Goal: Task Accomplishment & Management: Use online tool/utility

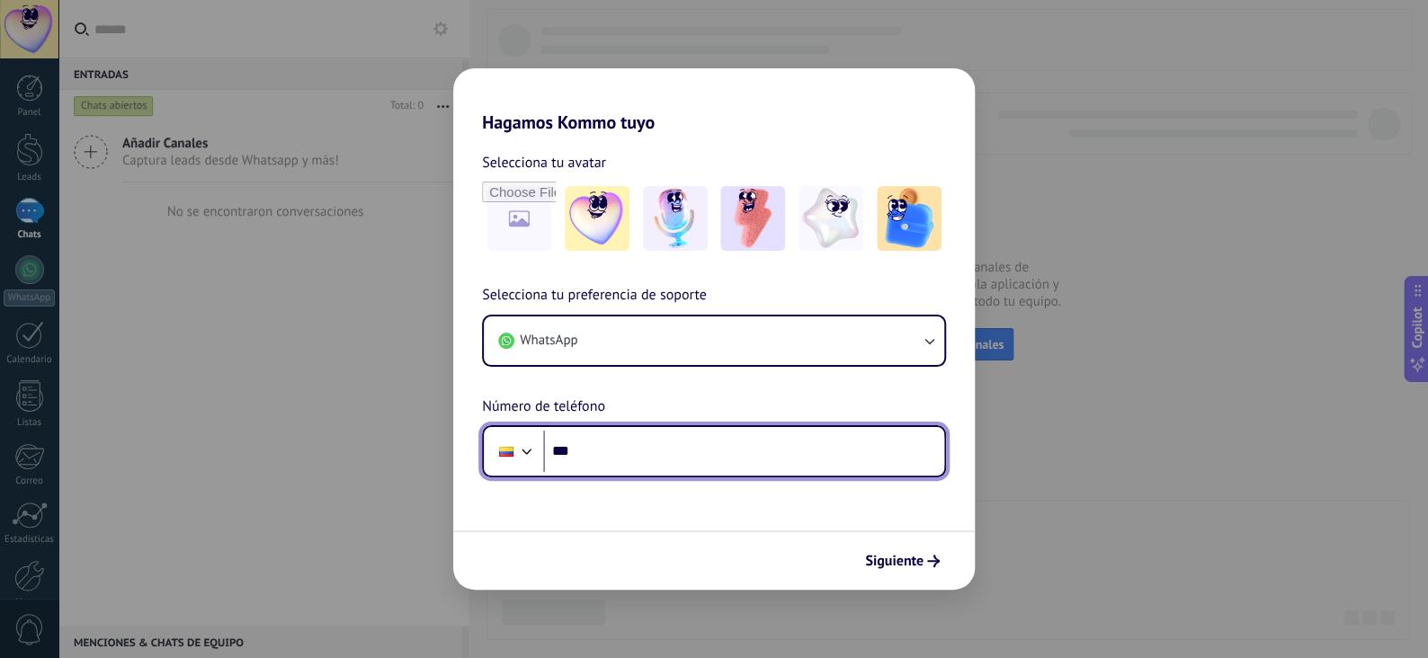
click at [639, 458] on input "***" at bounding box center [743, 451] width 401 height 41
type input "**********"
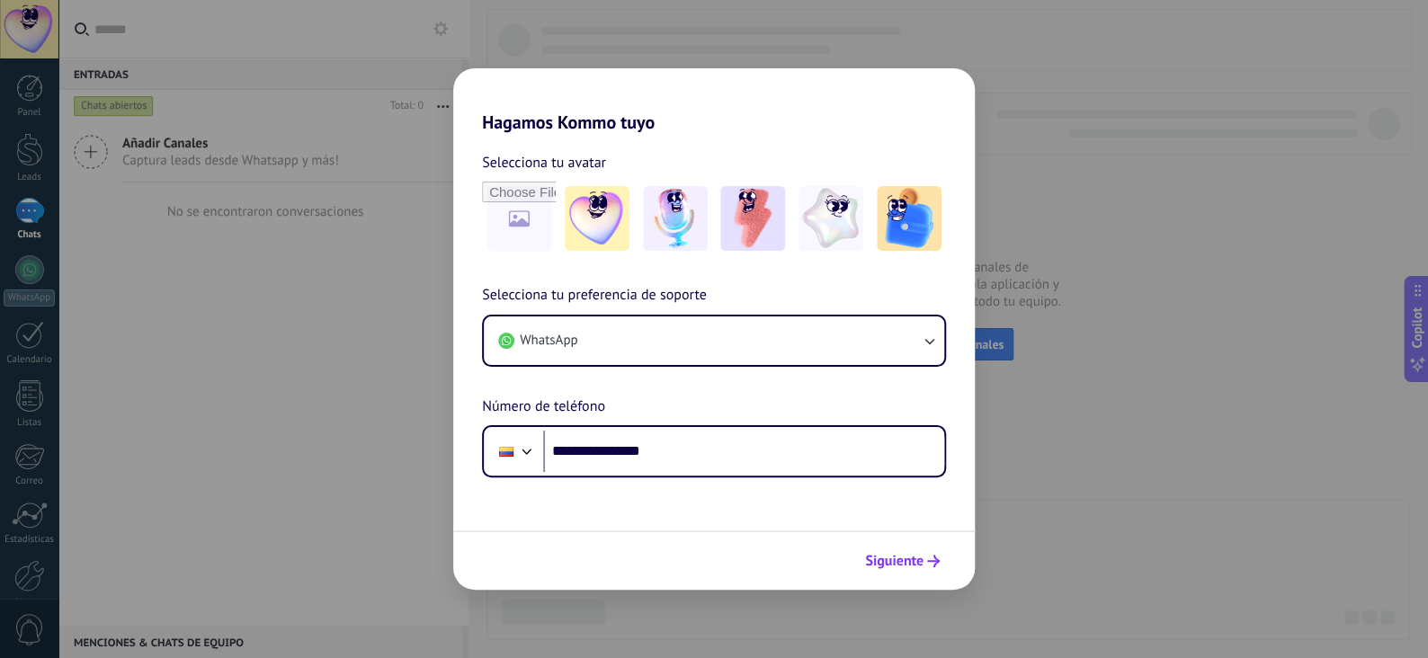
click at [904, 555] on span "Siguiente" at bounding box center [894, 561] width 58 height 13
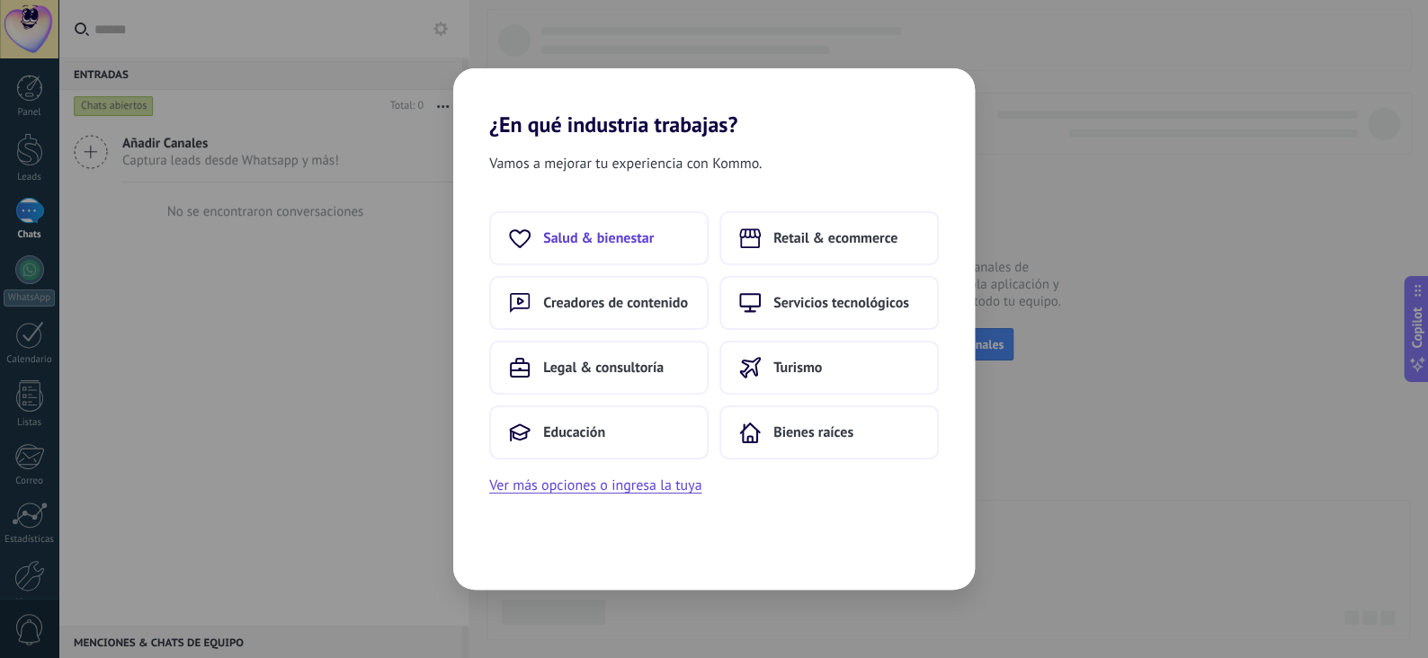
click at [620, 235] on span "Salud & bienestar" at bounding box center [598, 238] width 111 height 18
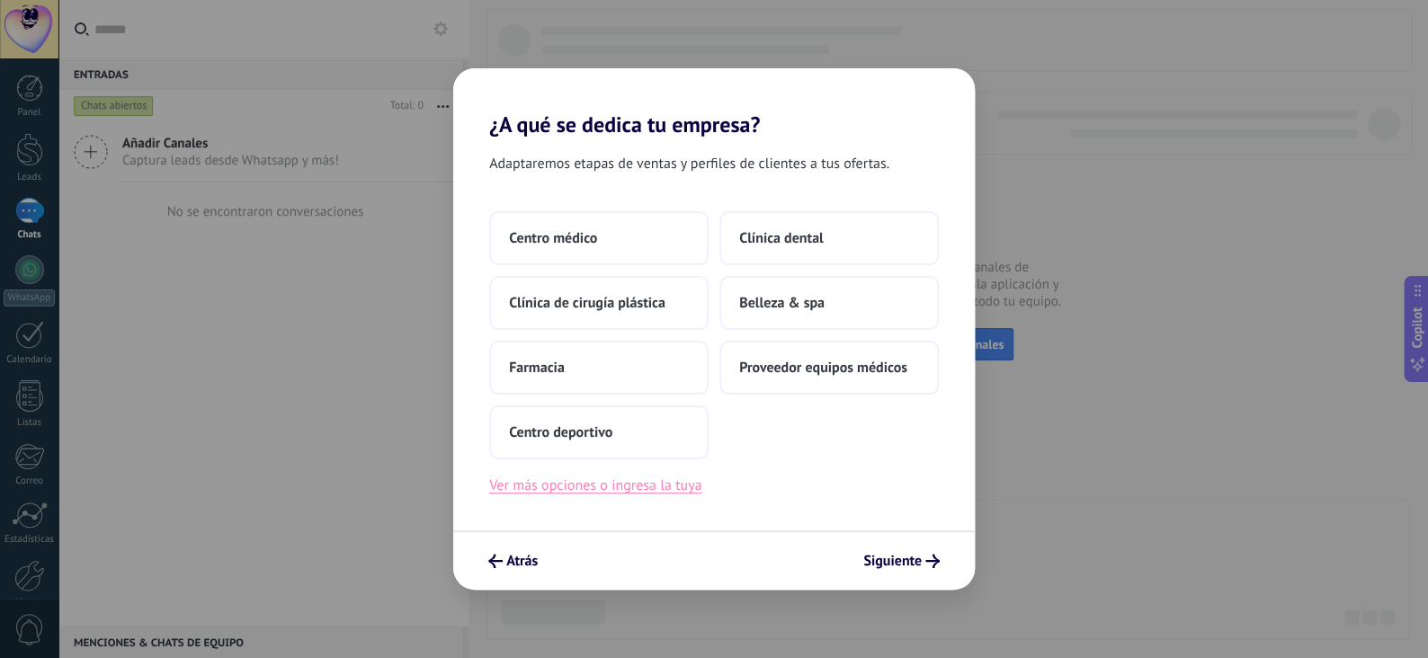
click at [571, 488] on button "Ver más opciones o ingresa la tuya" at bounding box center [595, 485] width 212 height 23
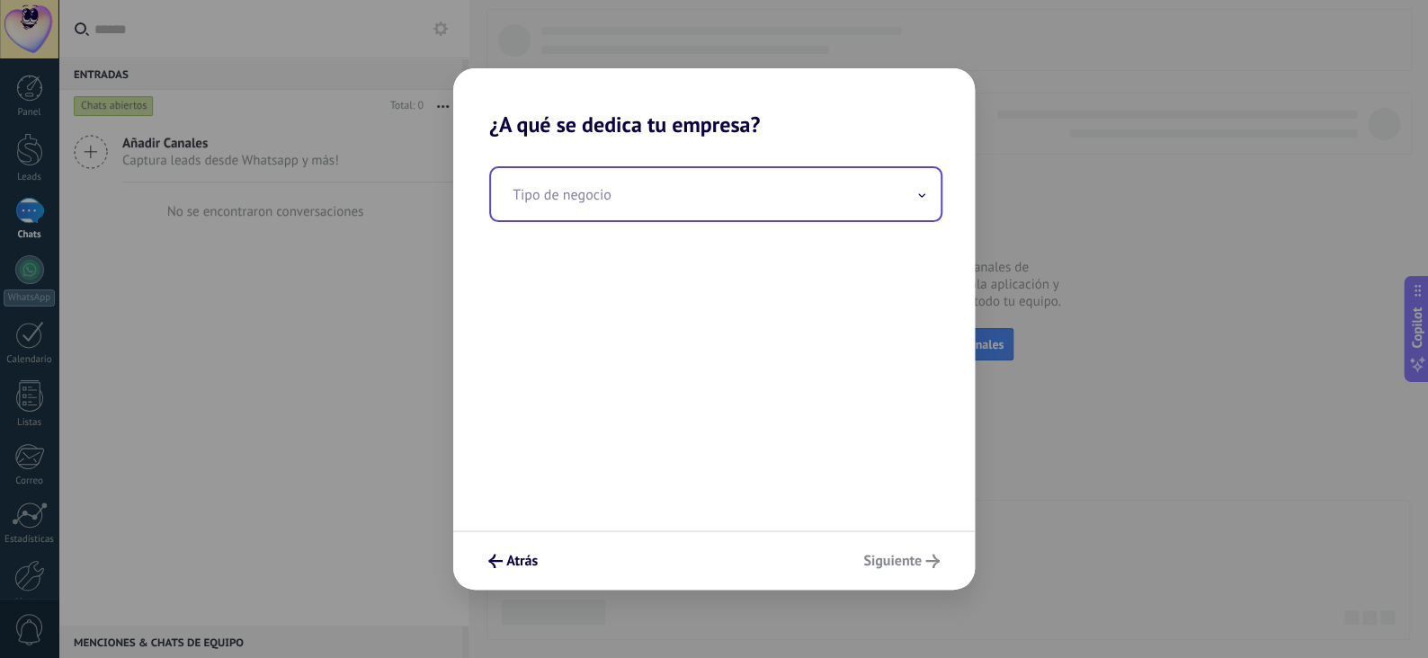
click at [605, 194] on input "text" at bounding box center [716, 194] width 450 height 52
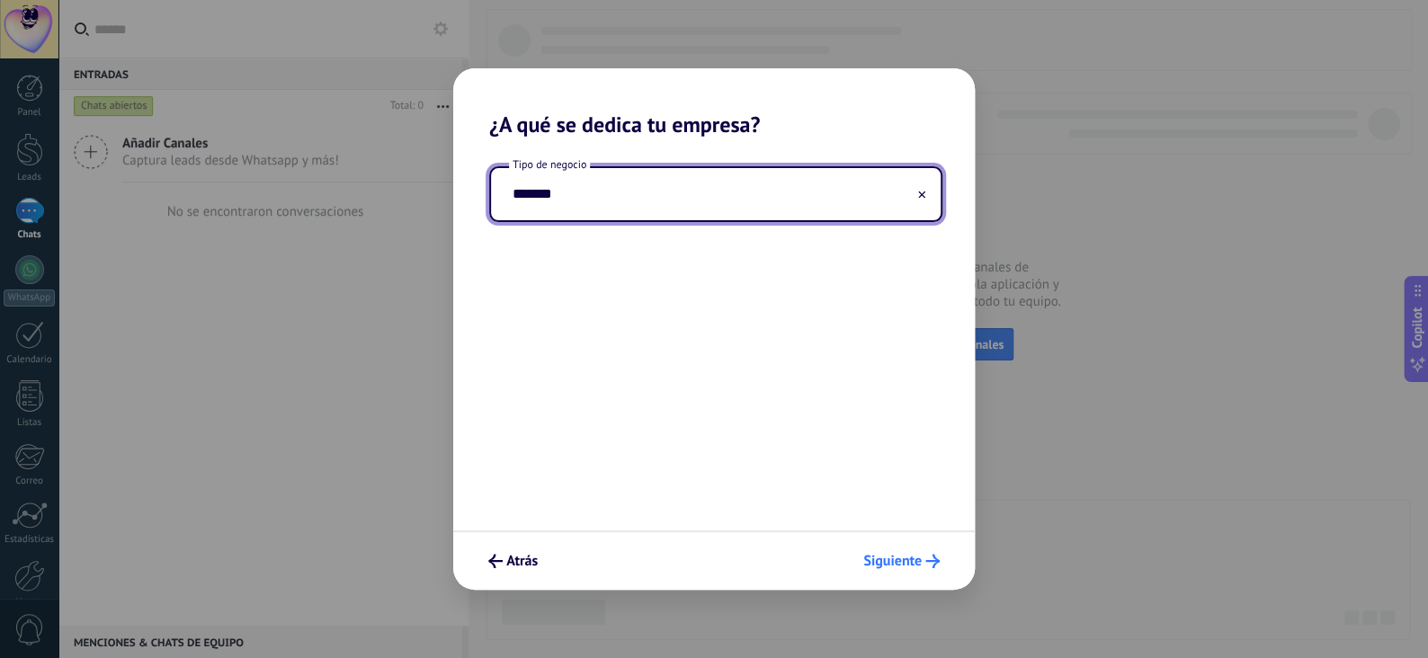
type input "*******"
click at [917, 555] on span "Siguiente" at bounding box center [892, 561] width 58 height 13
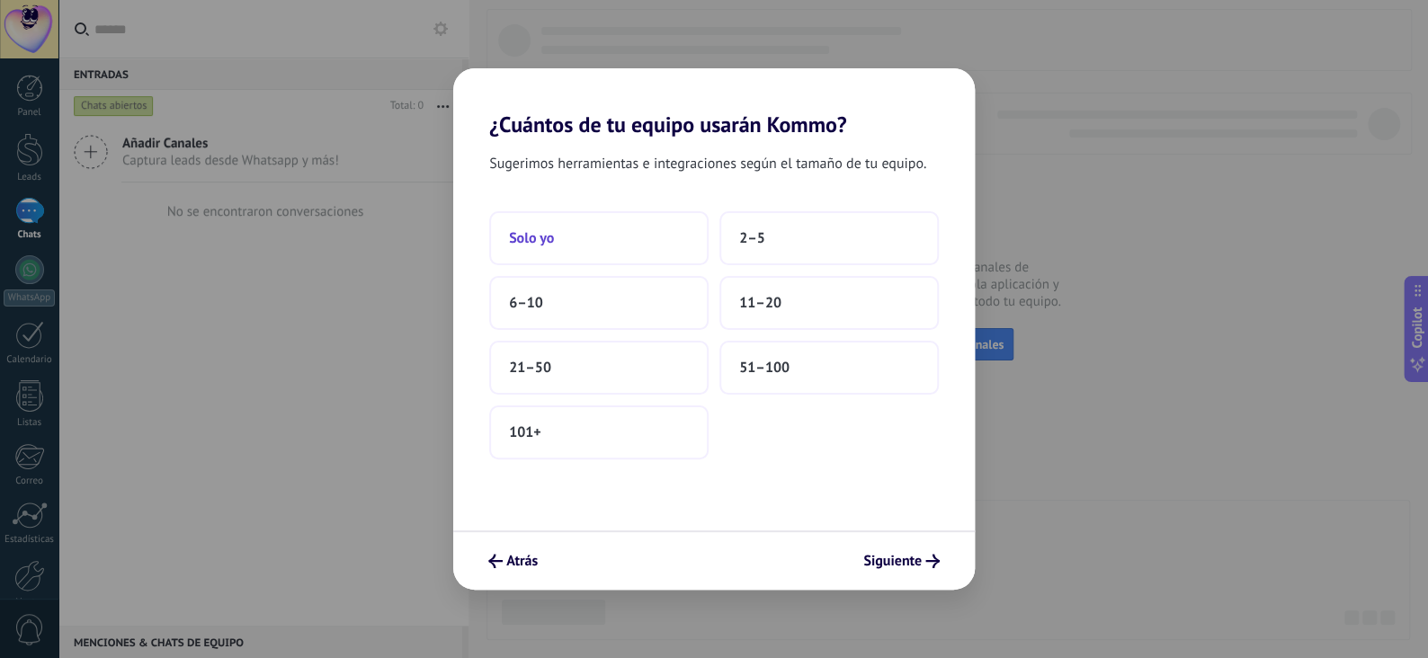
click at [557, 227] on button "Solo yo" at bounding box center [598, 238] width 219 height 54
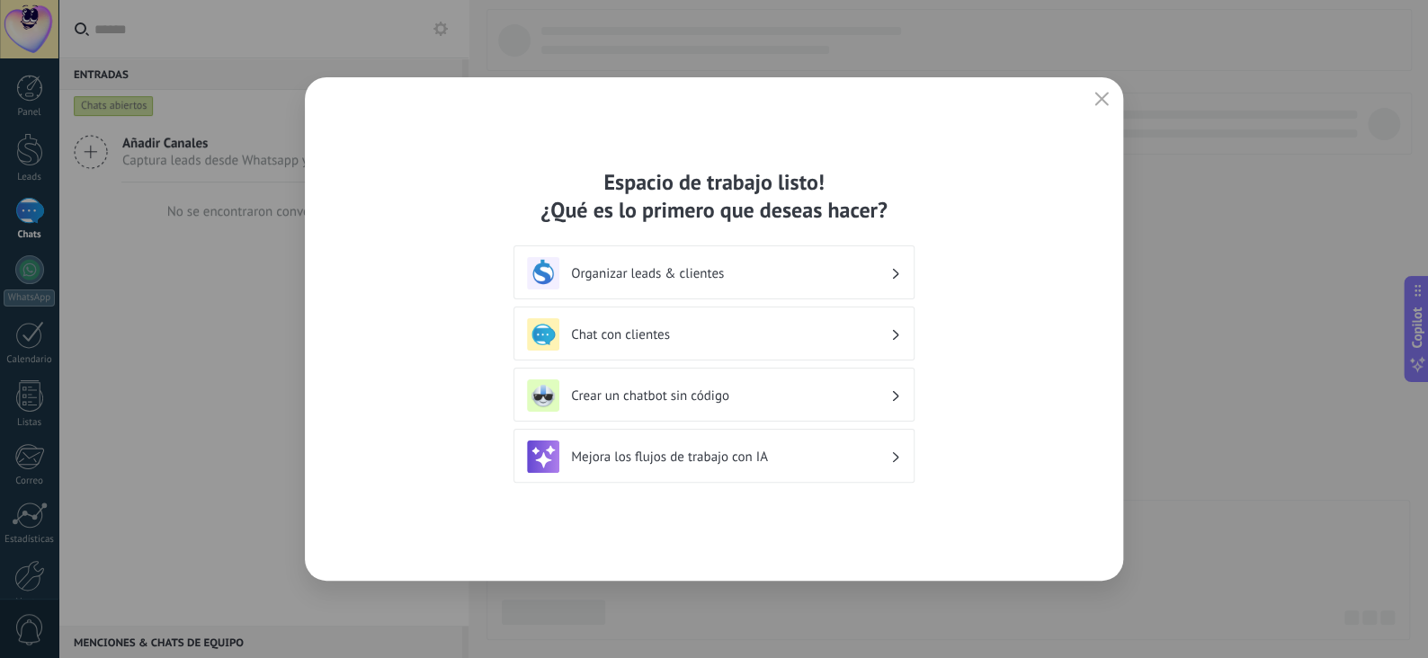
click at [643, 277] on h3 "Organizar leads & clientes" at bounding box center [730, 273] width 319 height 17
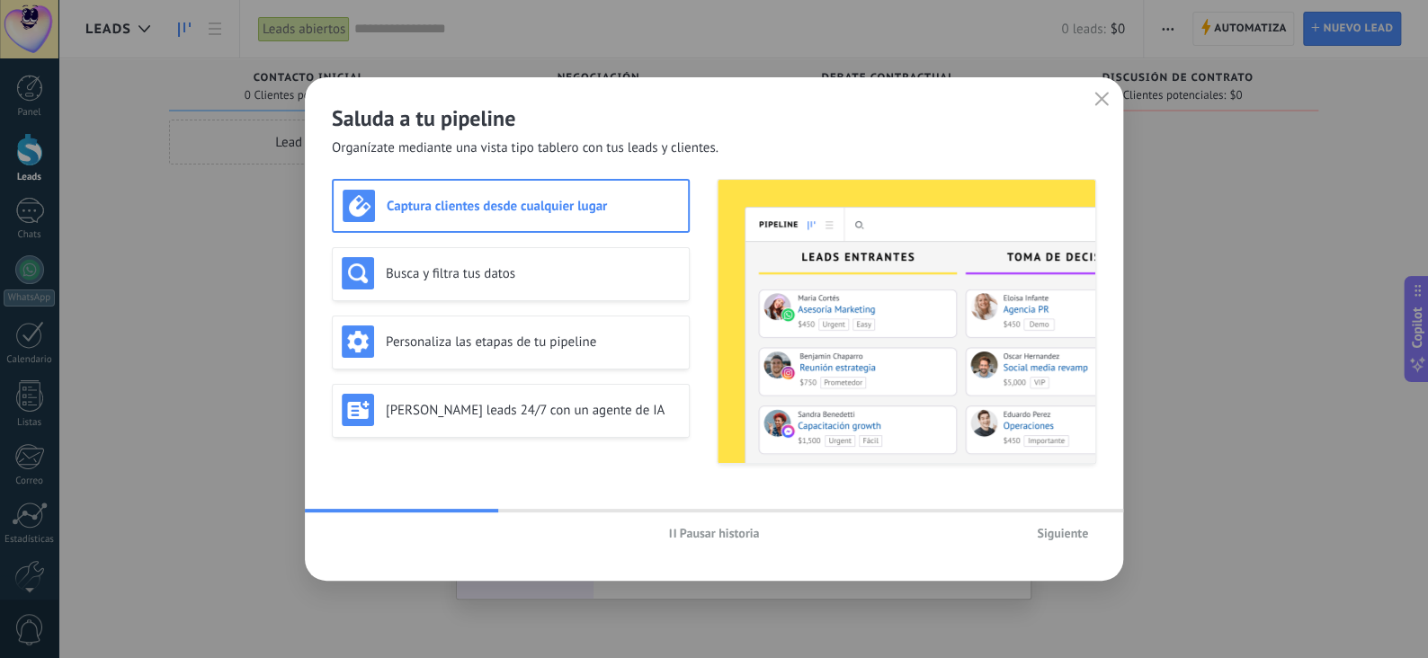
click at [565, 210] on h3 "Captura clientes desde cualquier lugar" at bounding box center [533, 206] width 292 height 17
click at [1068, 529] on span "Siguiente" at bounding box center [1062, 533] width 51 height 13
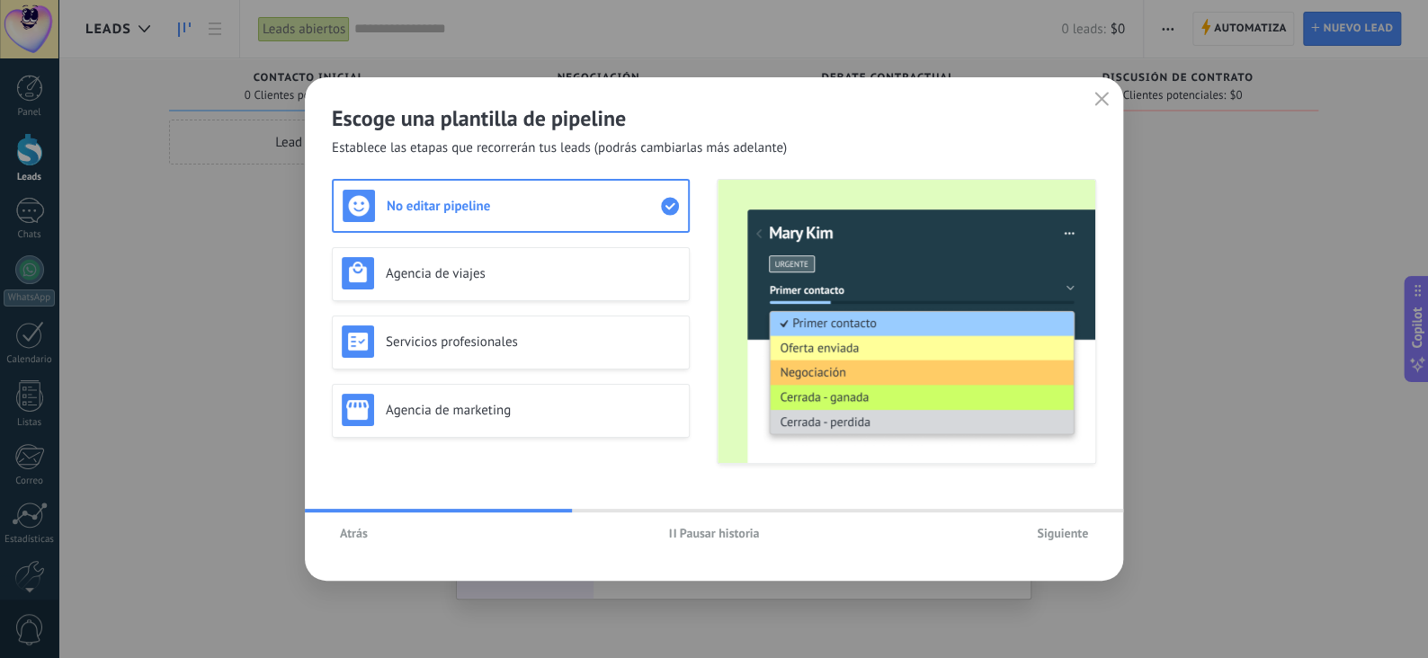
click at [1059, 533] on span "Siguiente" at bounding box center [1062, 533] width 51 height 13
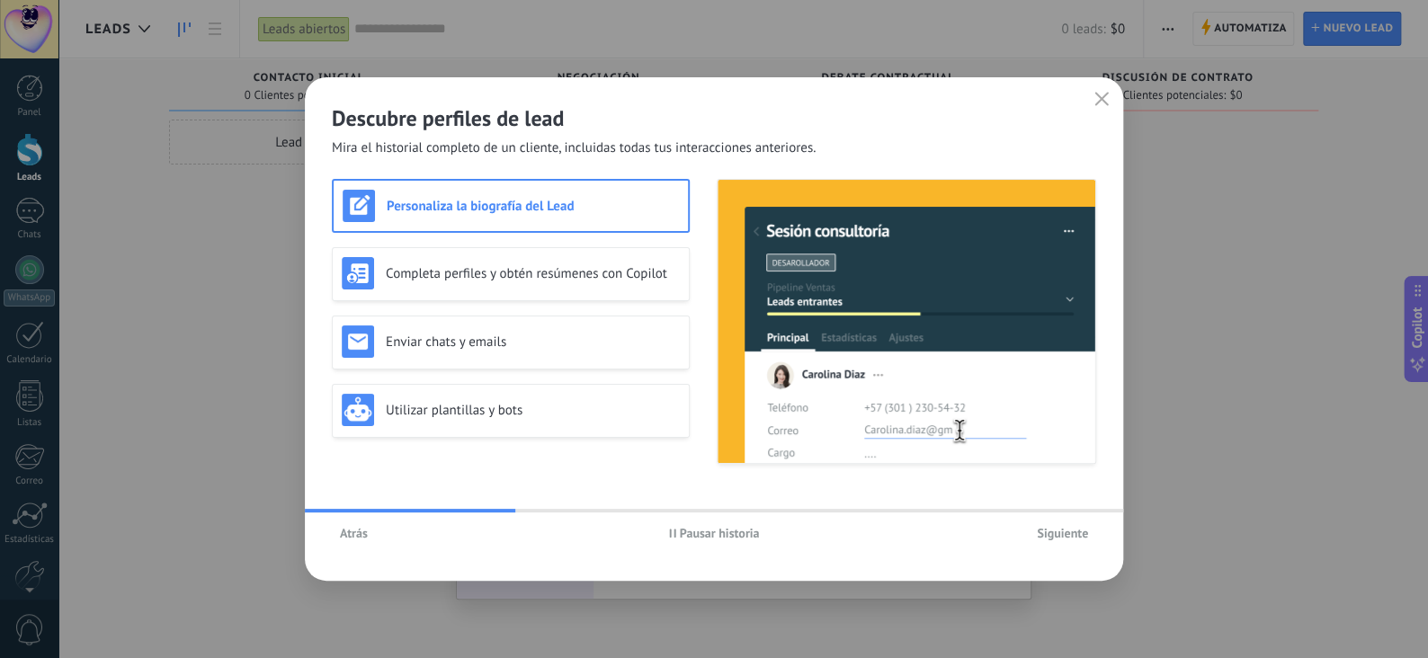
click at [1059, 533] on span "Siguiente" at bounding box center [1062, 533] width 51 height 13
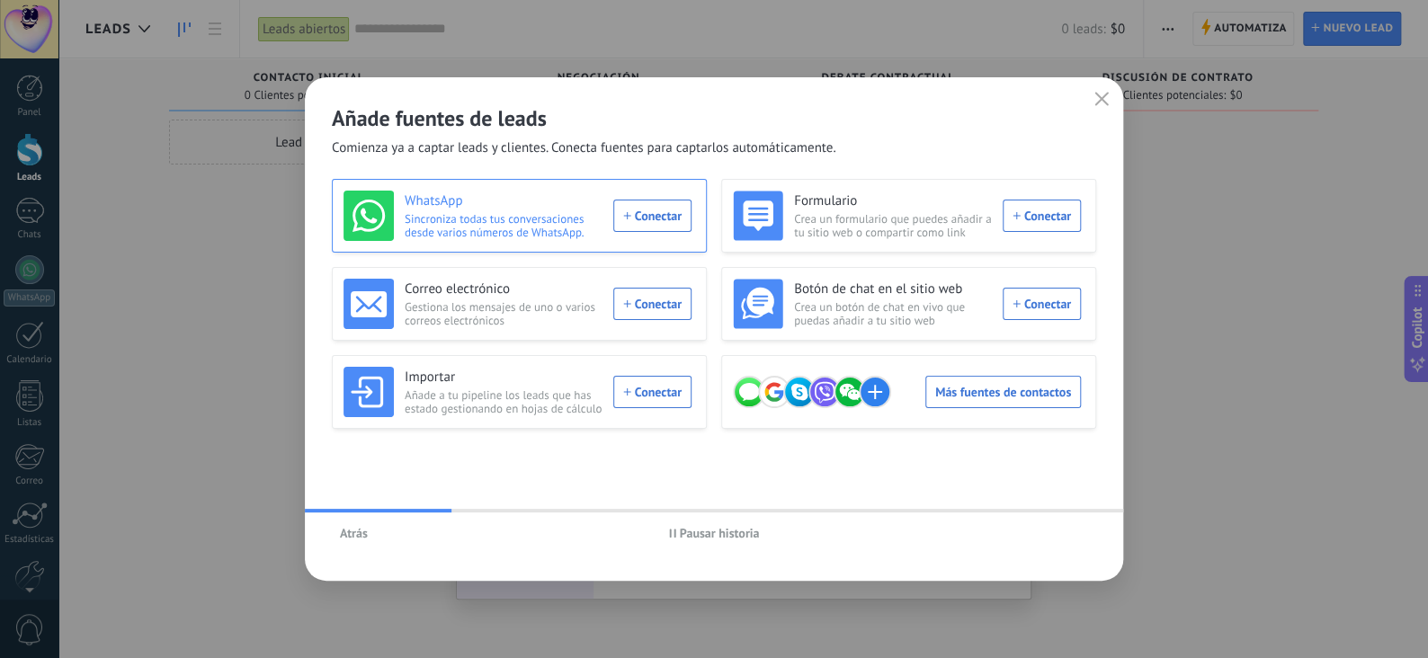
click at [676, 215] on div "WhatsApp Sincroniza todas tus conversaciones desde varios números de WhatsApp. …" at bounding box center [518, 216] width 348 height 50
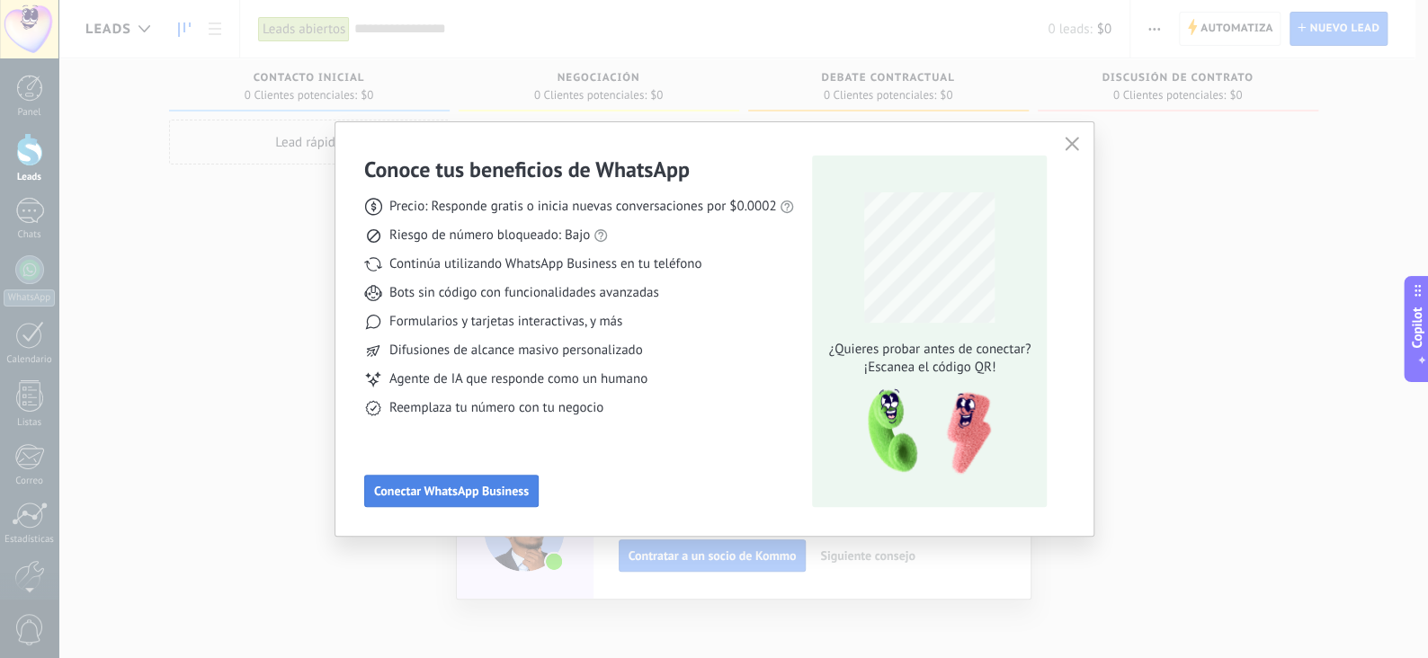
click at [479, 492] on span "Conectar WhatsApp Business" at bounding box center [451, 491] width 155 height 13
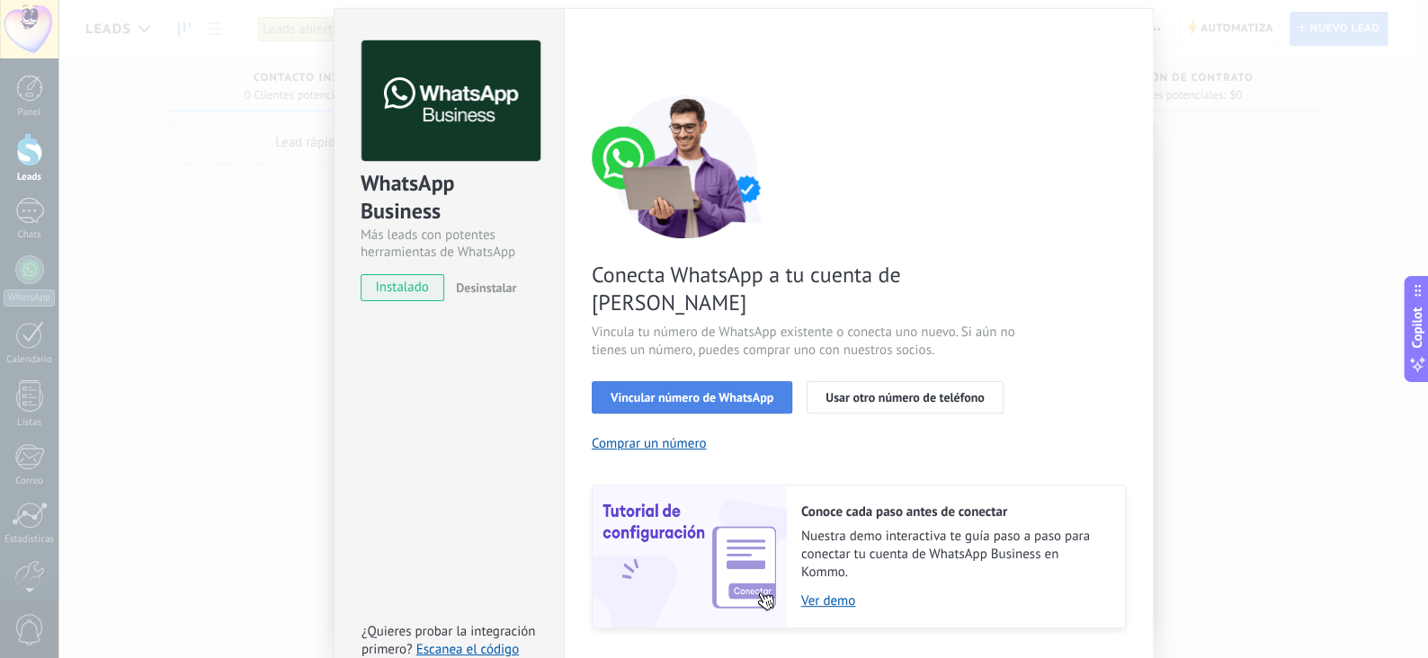
scroll to position [76, 0]
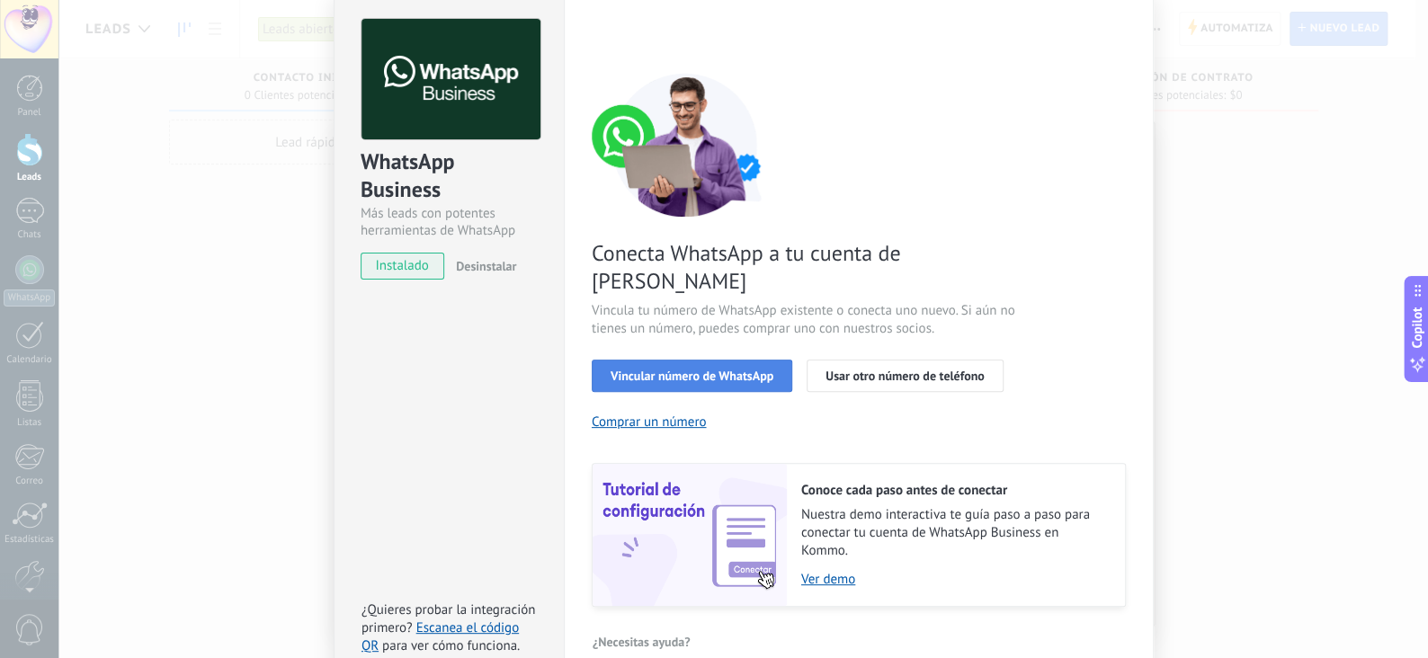
click at [718, 370] on span "Vincular número de WhatsApp" at bounding box center [692, 376] width 163 height 13
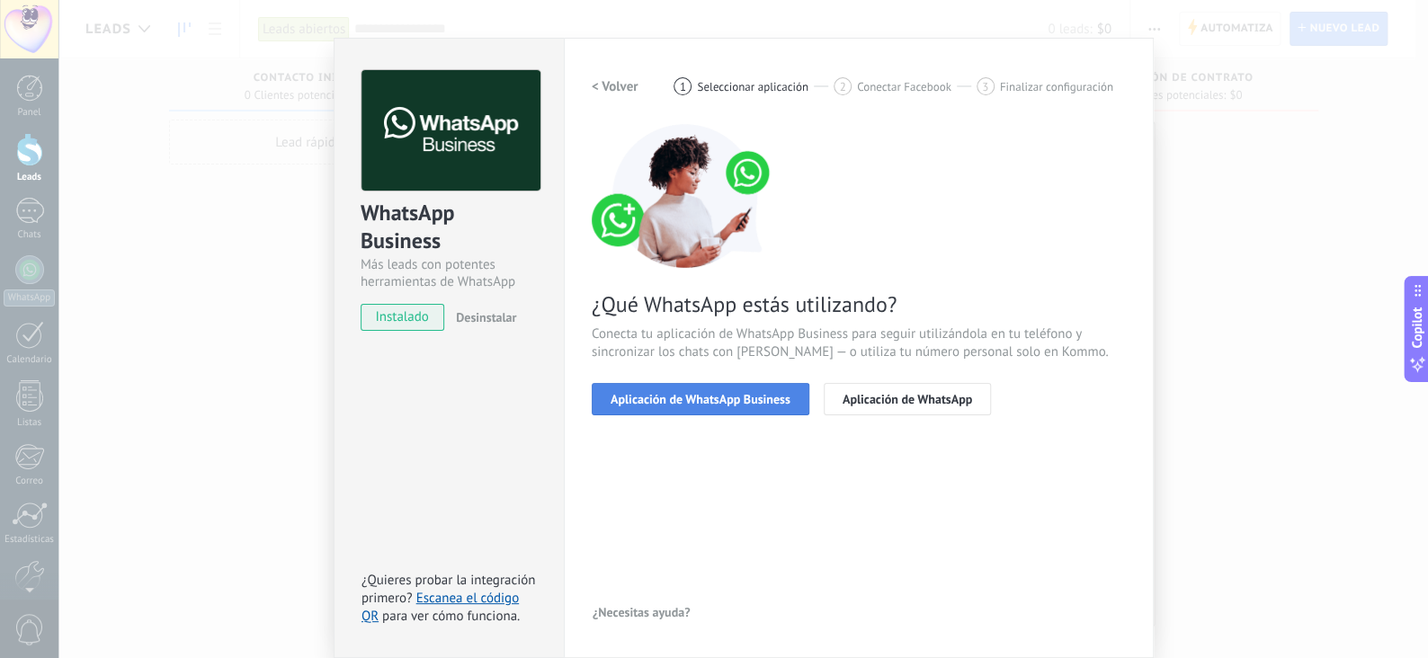
click at [737, 403] on span "Aplicación de WhatsApp Business" at bounding box center [701, 399] width 180 height 13
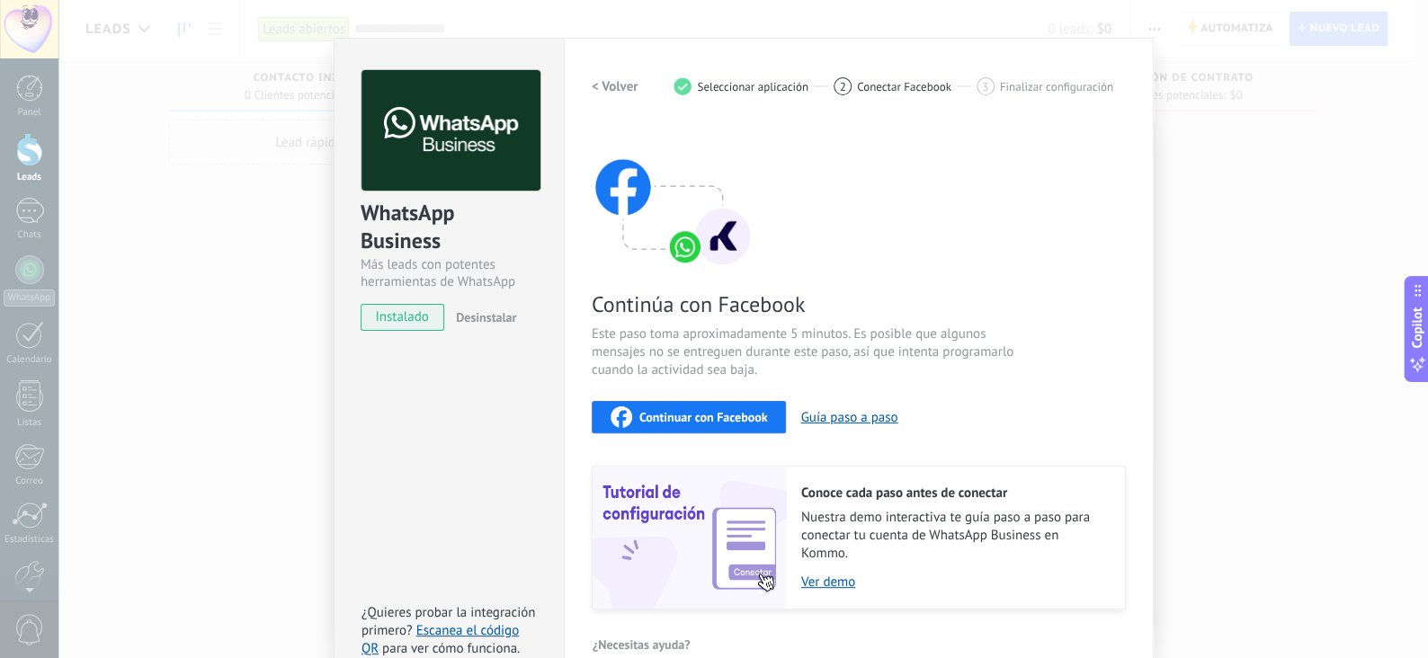
click at [720, 415] on span "Continuar con Facebook" at bounding box center [704, 417] width 129 height 13
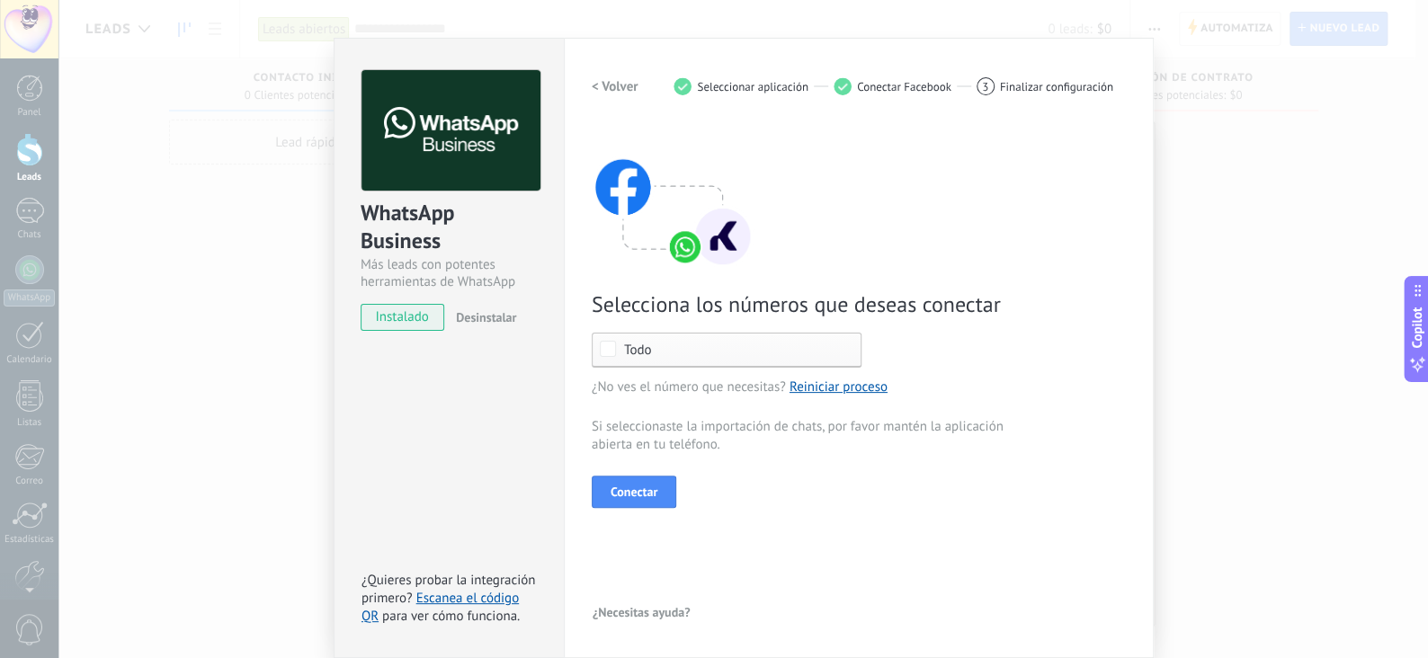
click at [677, 341] on div "Todo" at bounding box center [727, 350] width 270 height 35
click at [674, 384] on span "[PHONE_NUMBER]" at bounding box center [676, 383] width 108 height 18
click at [675, 354] on div "Seleccionar todo" at bounding box center [670, 351] width 96 height 18
click at [805, 459] on div "Selecciona los números que deseas conectar Ninguno [PHONE_NUMBER] Todo ¿No ves …" at bounding box center [859, 316] width 534 height 384
click at [638, 488] on span "Conectar" at bounding box center [634, 492] width 47 height 13
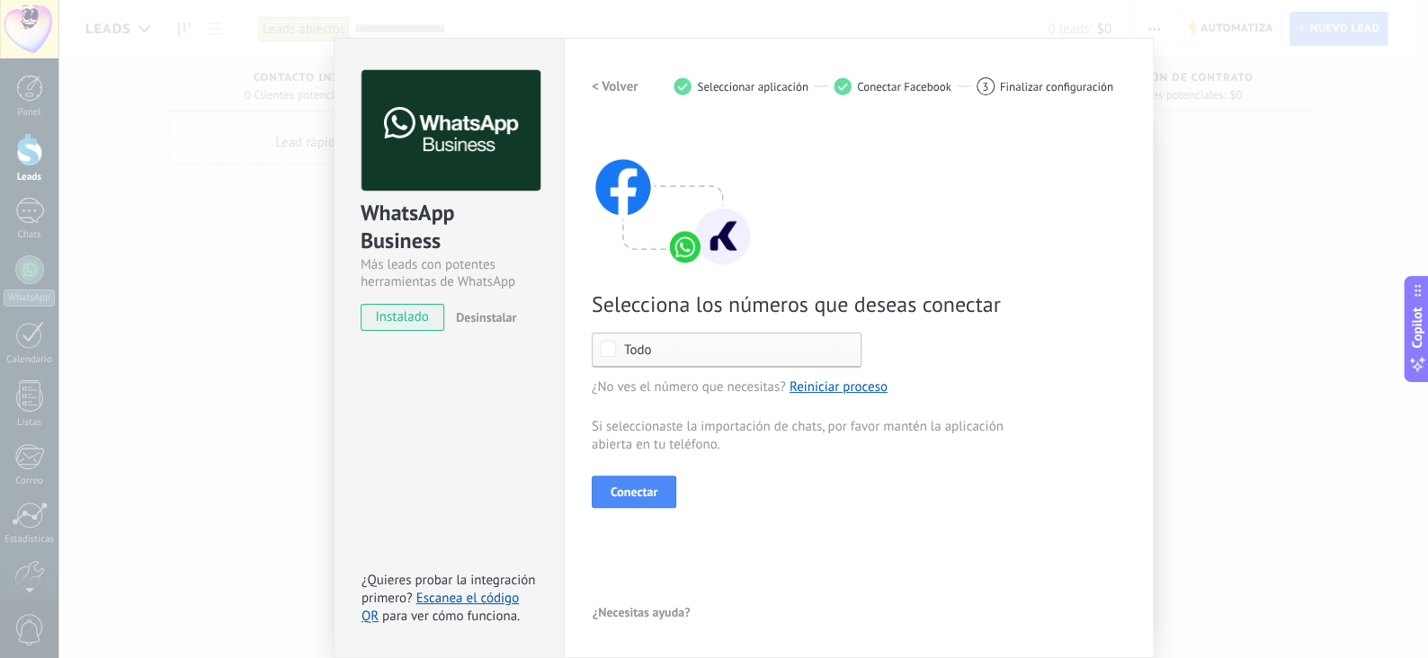
scroll to position [0, 0]
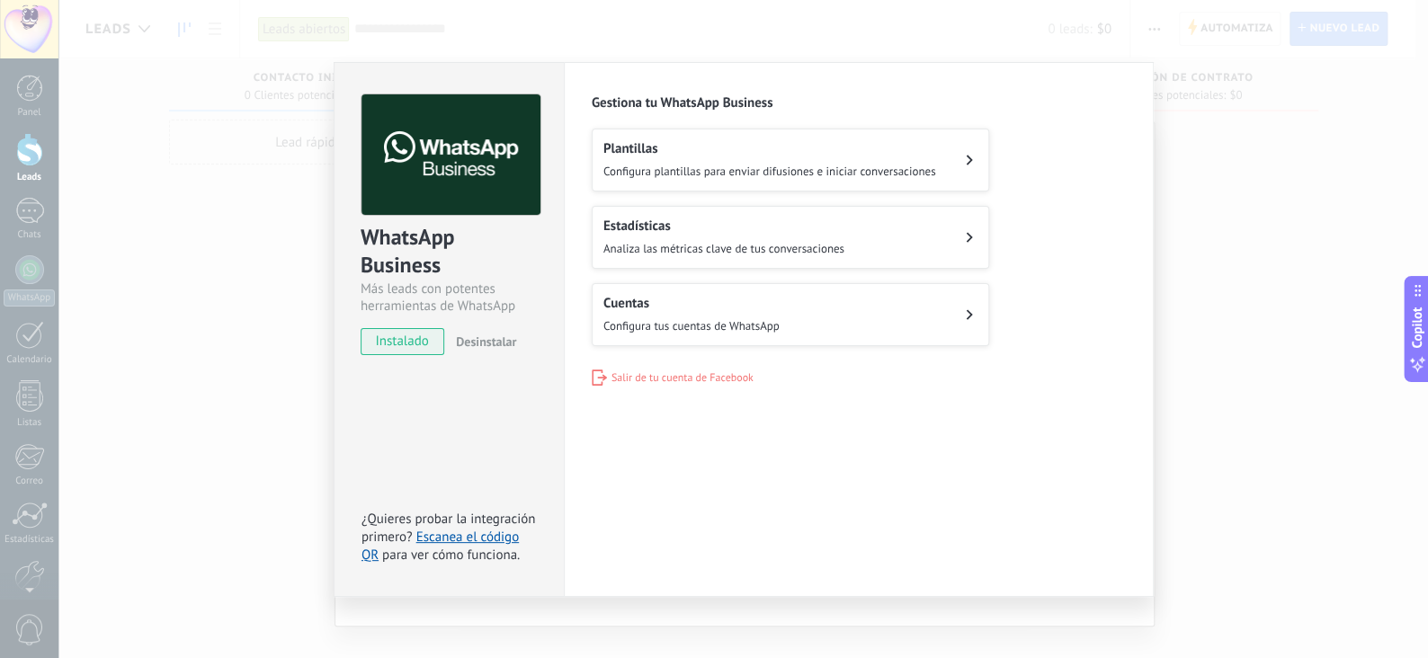
click at [691, 160] on div "Plantillas Configura plantillas para enviar difusiones e iniciar conversaciones" at bounding box center [770, 160] width 333 height 40
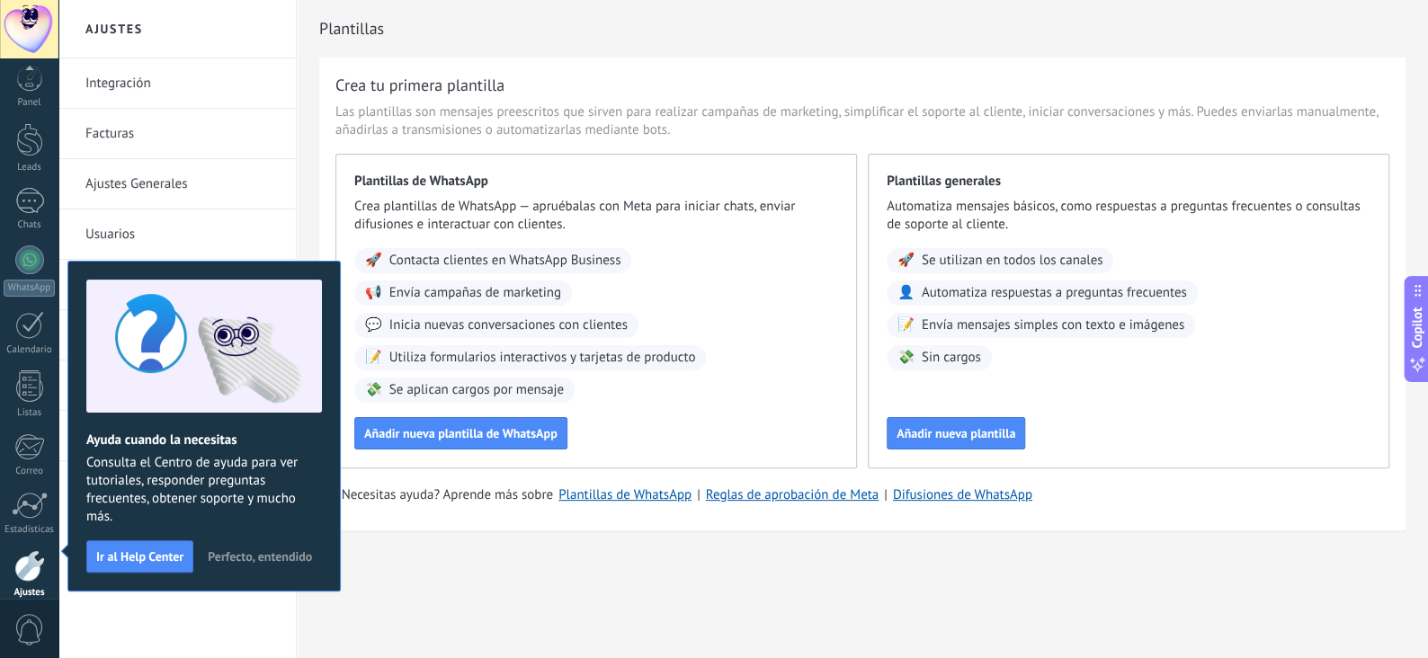
scroll to position [88, 0]
click at [277, 555] on span "Perfecto, entendido" at bounding box center [260, 556] width 104 height 13
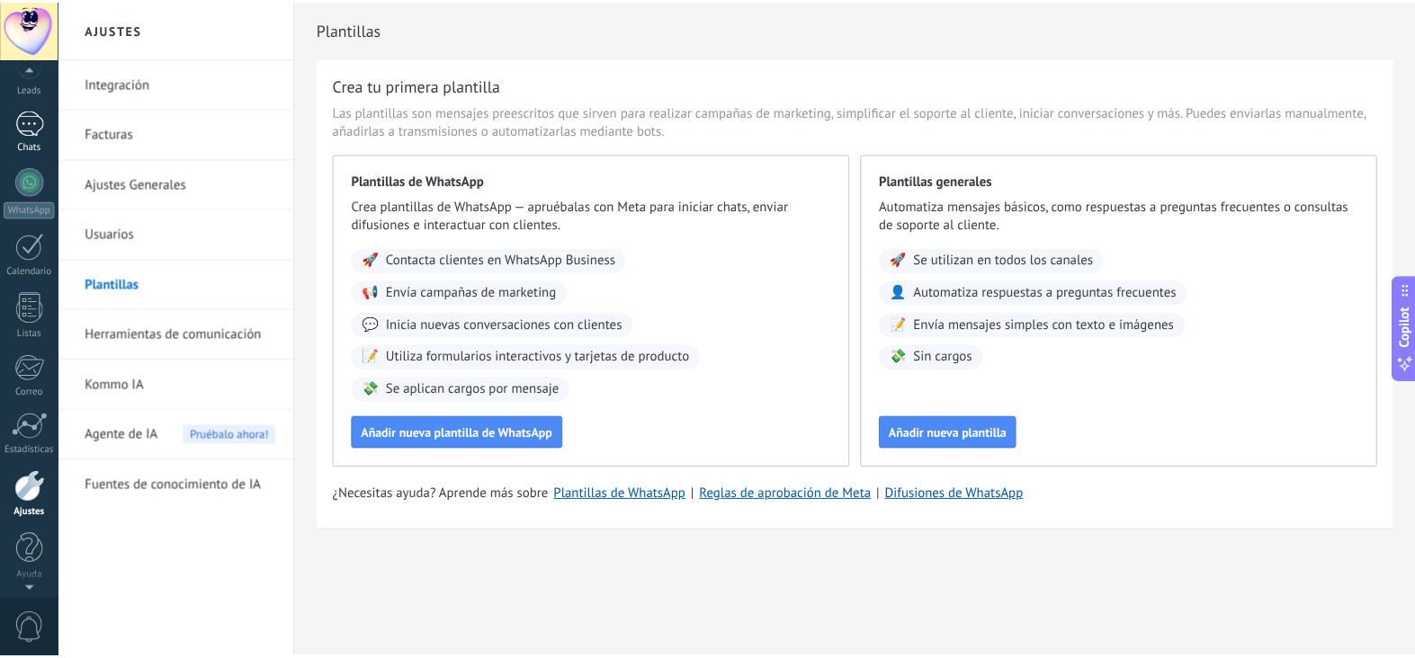
scroll to position [0, 0]
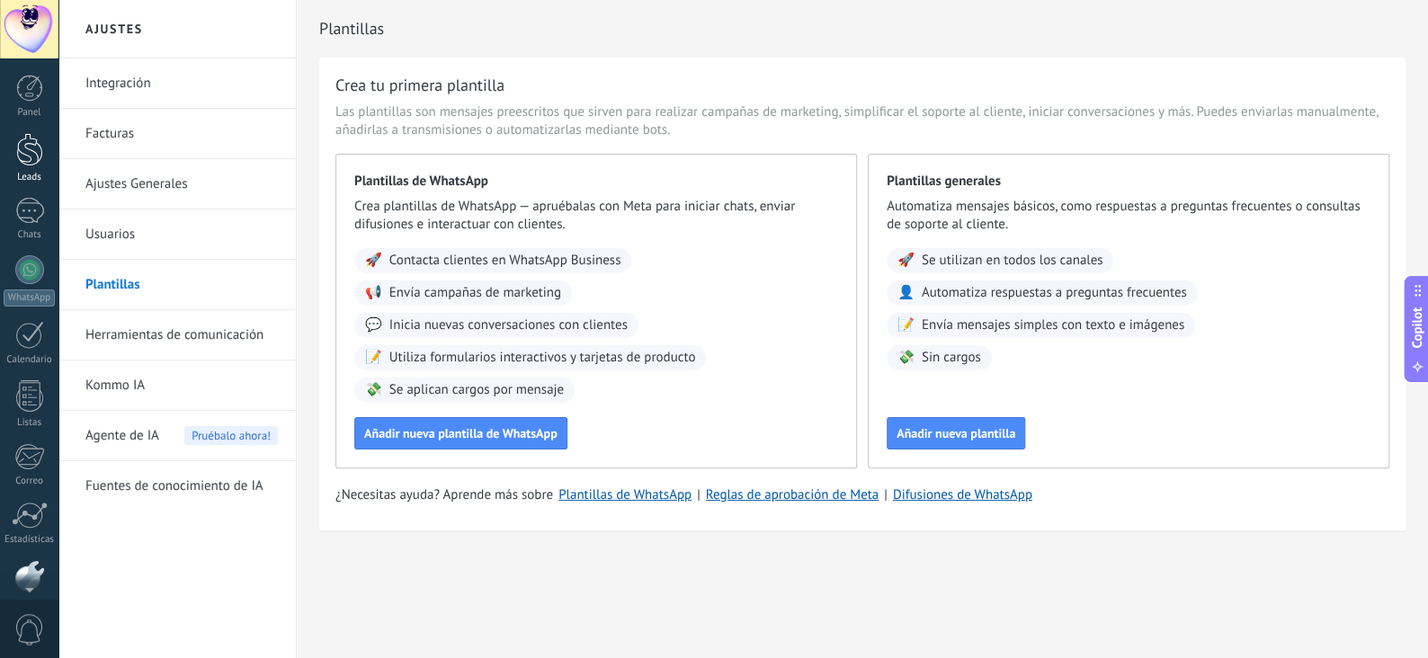
click at [34, 157] on div at bounding box center [29, 149] width 27 height 33
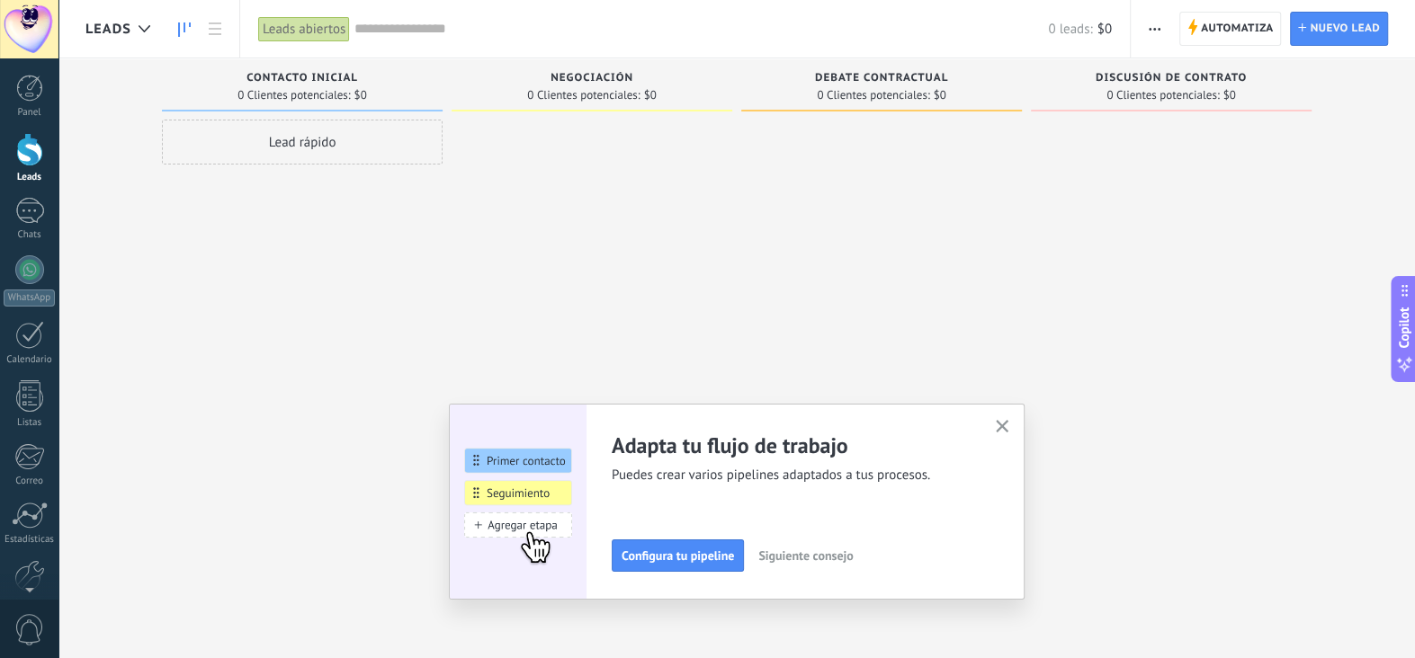
click at [839, 559] on span "Siguiente consejo" at bounding box center [805, 556] width 94 height 13
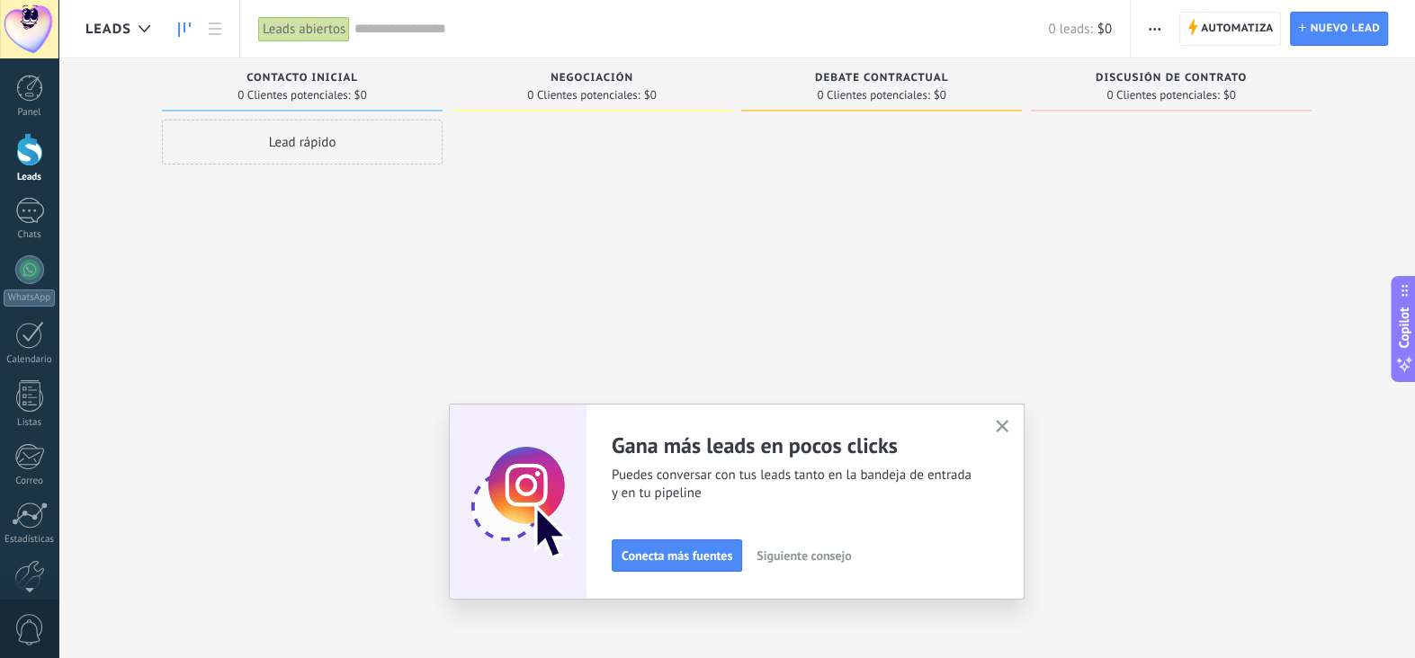
click at [839, 559] on span "Siguiente consejo" at bounding box center [803, 556] width 94 height 13
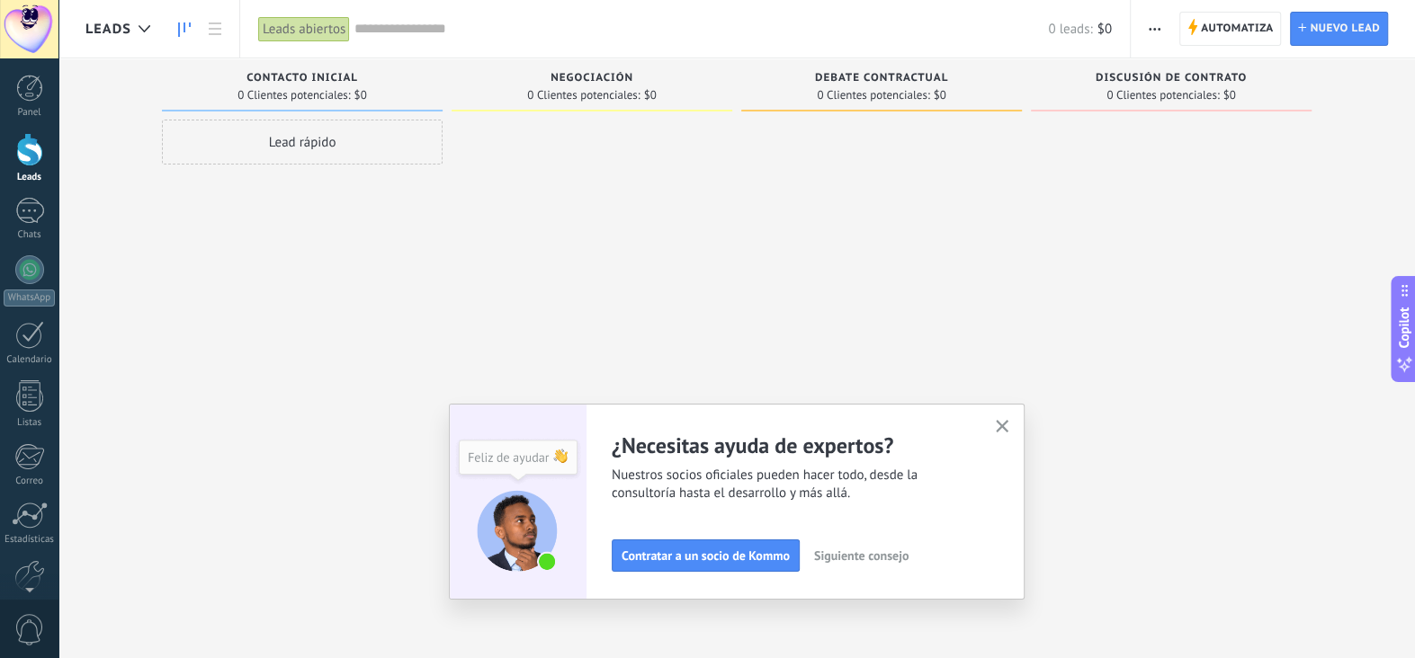
click at [839, 559] on span "Siguiente consejo" at bounding box center [861, 556] width 94 height 13
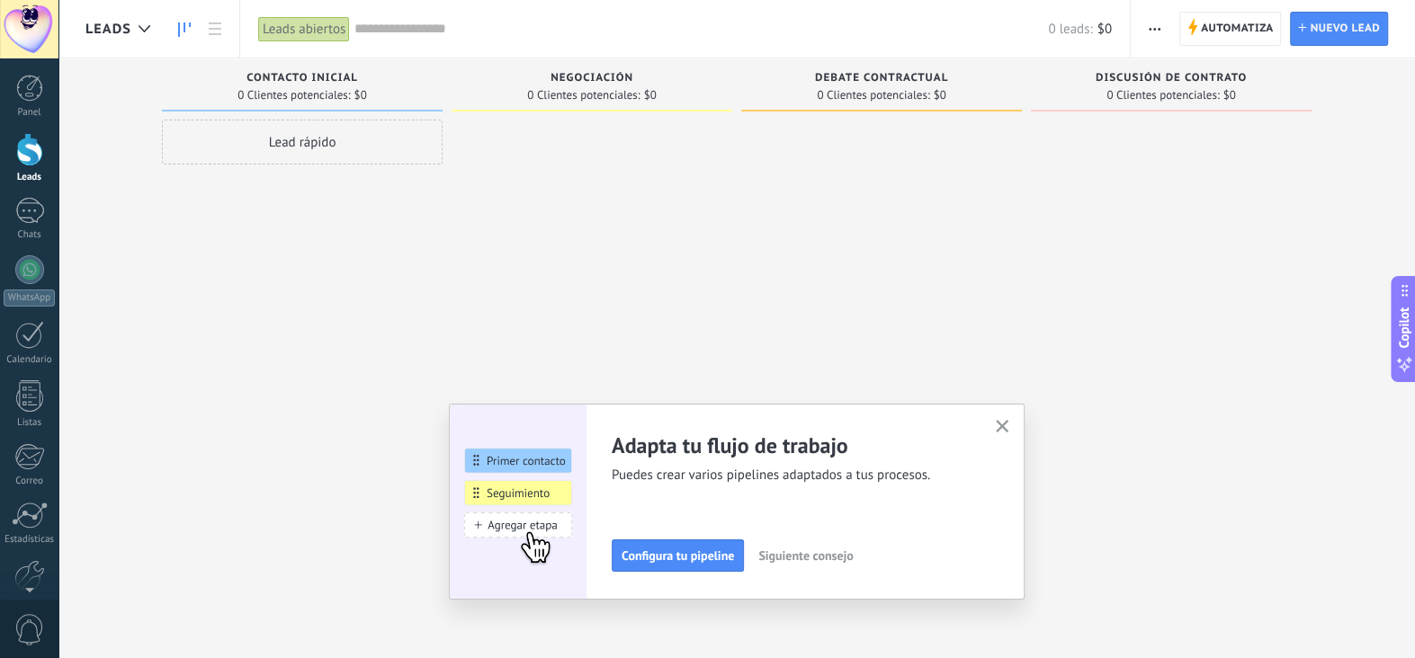
click at [839, 559] on span "Siguiente consejo" at bounding box center [805, 556] width 94 height 13
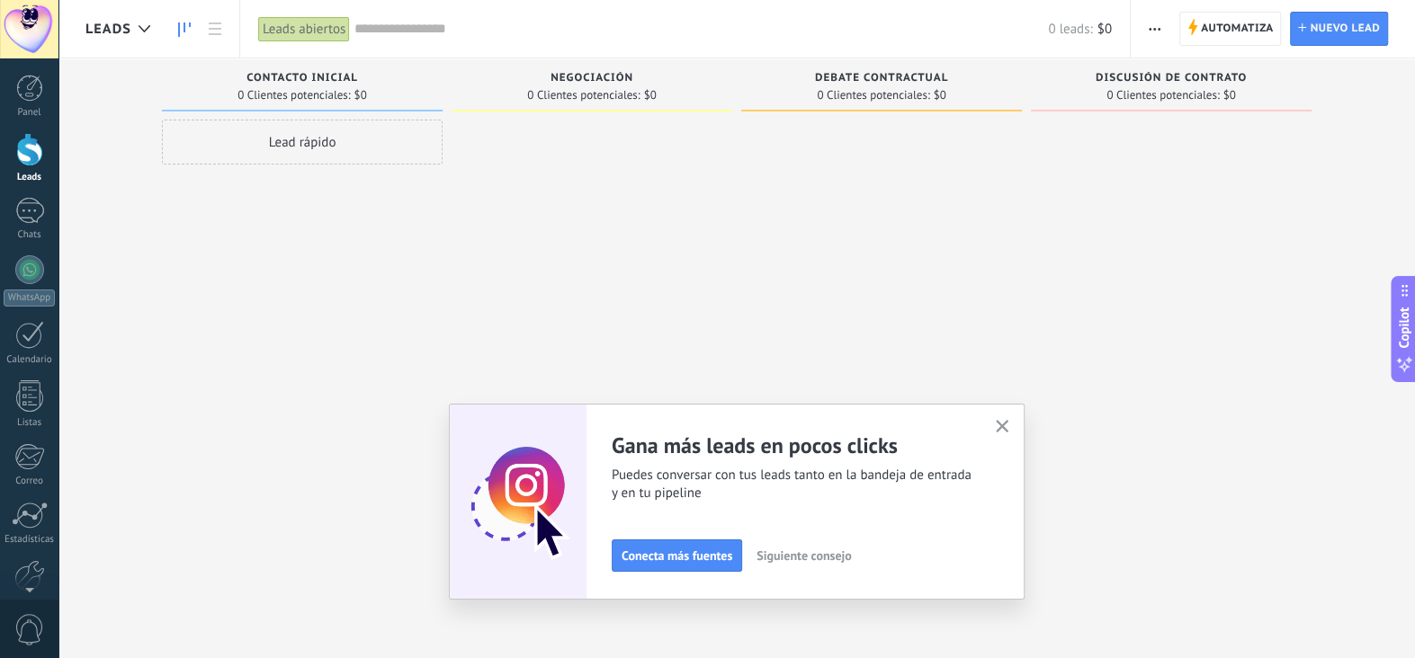
click at [839, 559] on span "Siguiente consejo" at bounding box center [803, 556] width 94 height 13
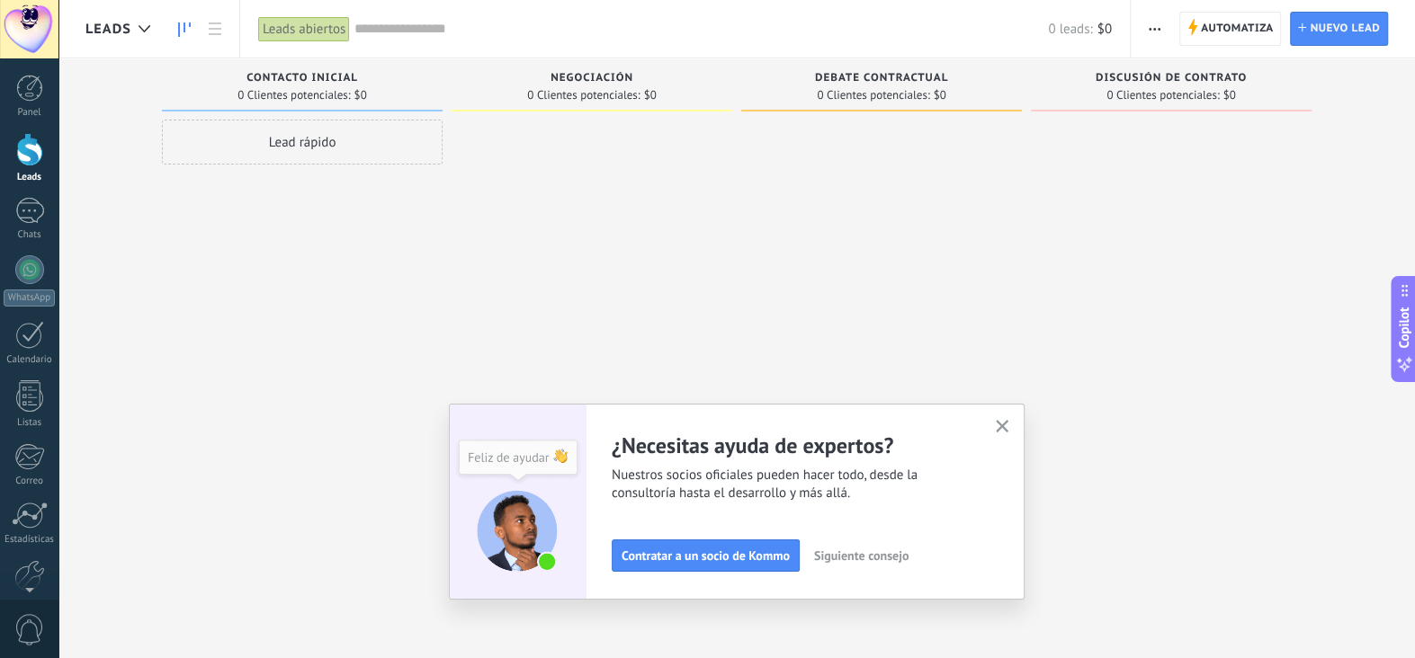
click at [839, 559] on span "Siguiente consejo" at bounding box center [861, 556] width 94 height 13
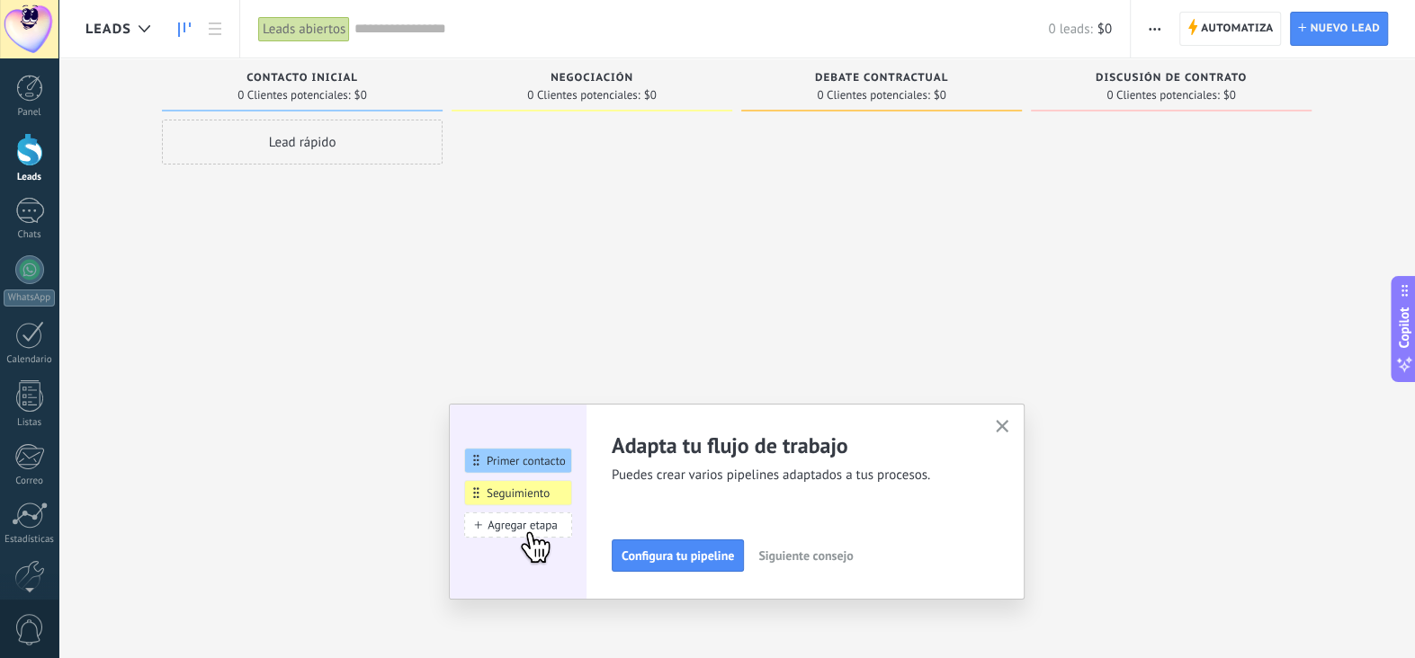
click at [839, 559] on span "Siguiente consejo" at bounding box center [805, 556] width 94 height 13
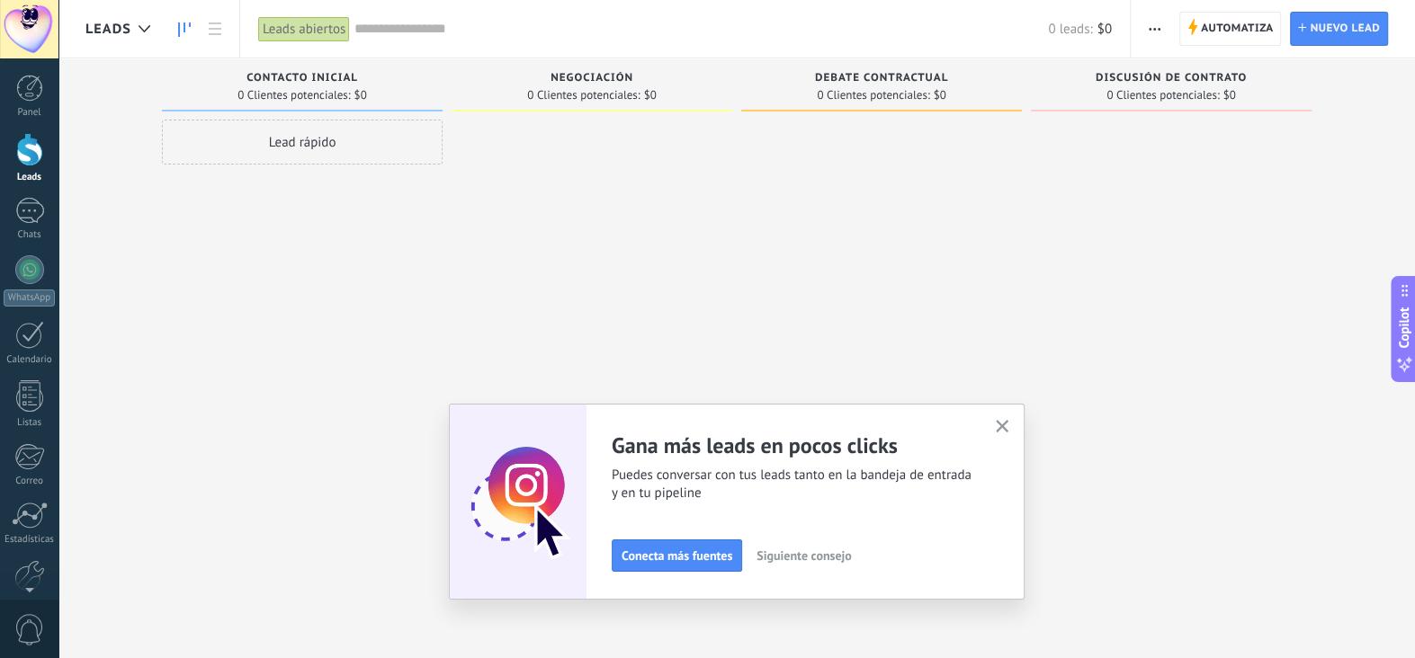
click at [839, 559] on span "Siguiente consejo" at bounding box center [803, 556] width 94 height 13
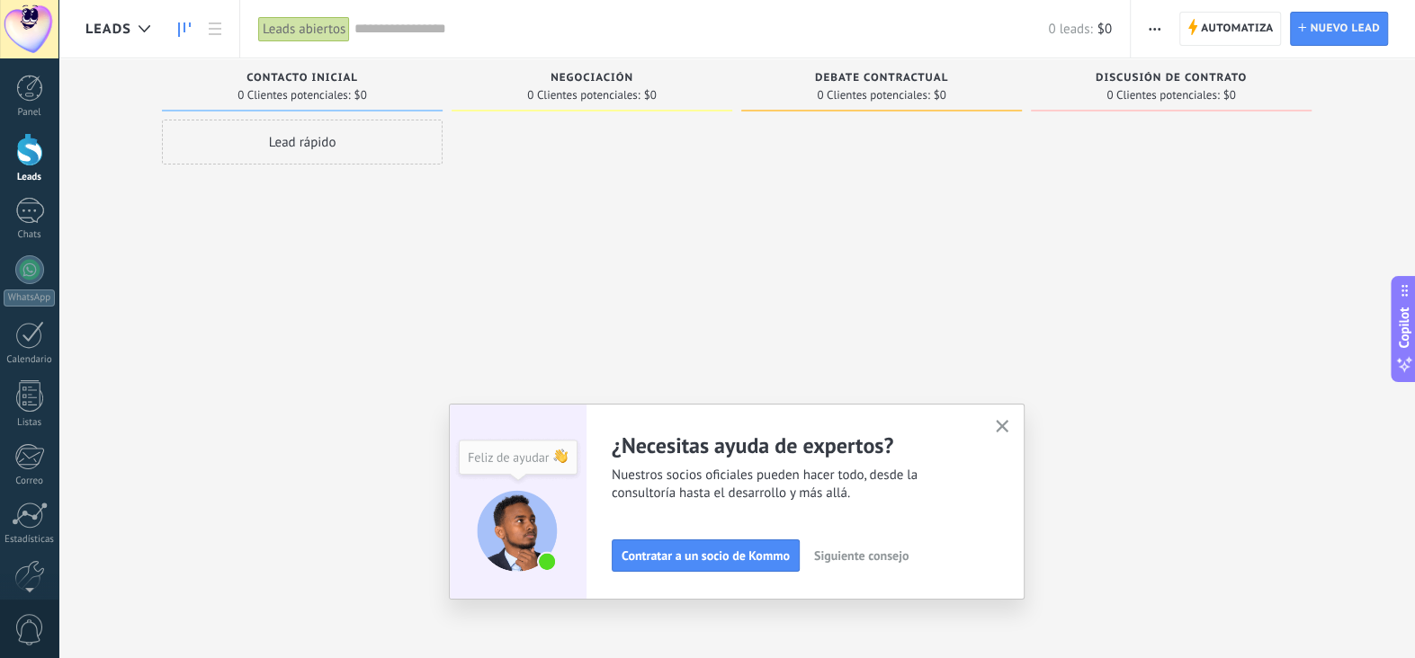
click at [1009, 420] on icon "button" at bounding box center [1002, 426] width 13 height 13
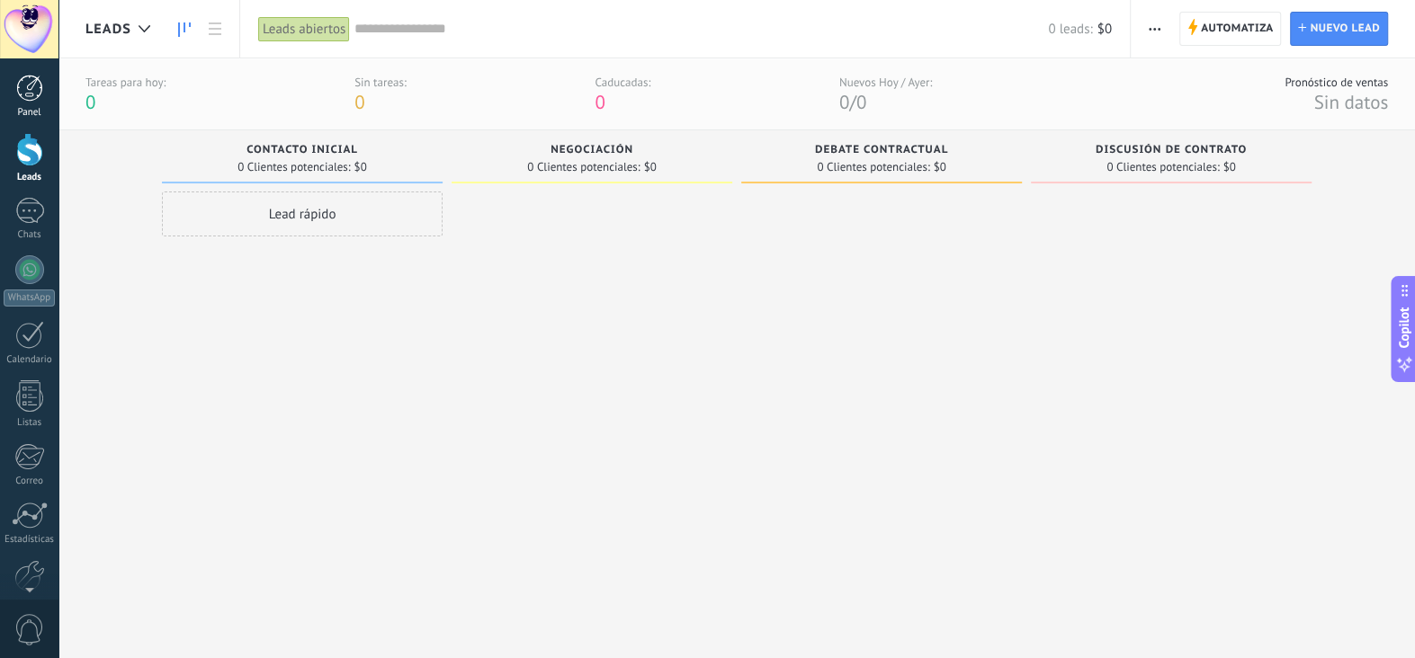
click at [31, 84] on div at bounding box center [29, 88] width 27 height 27
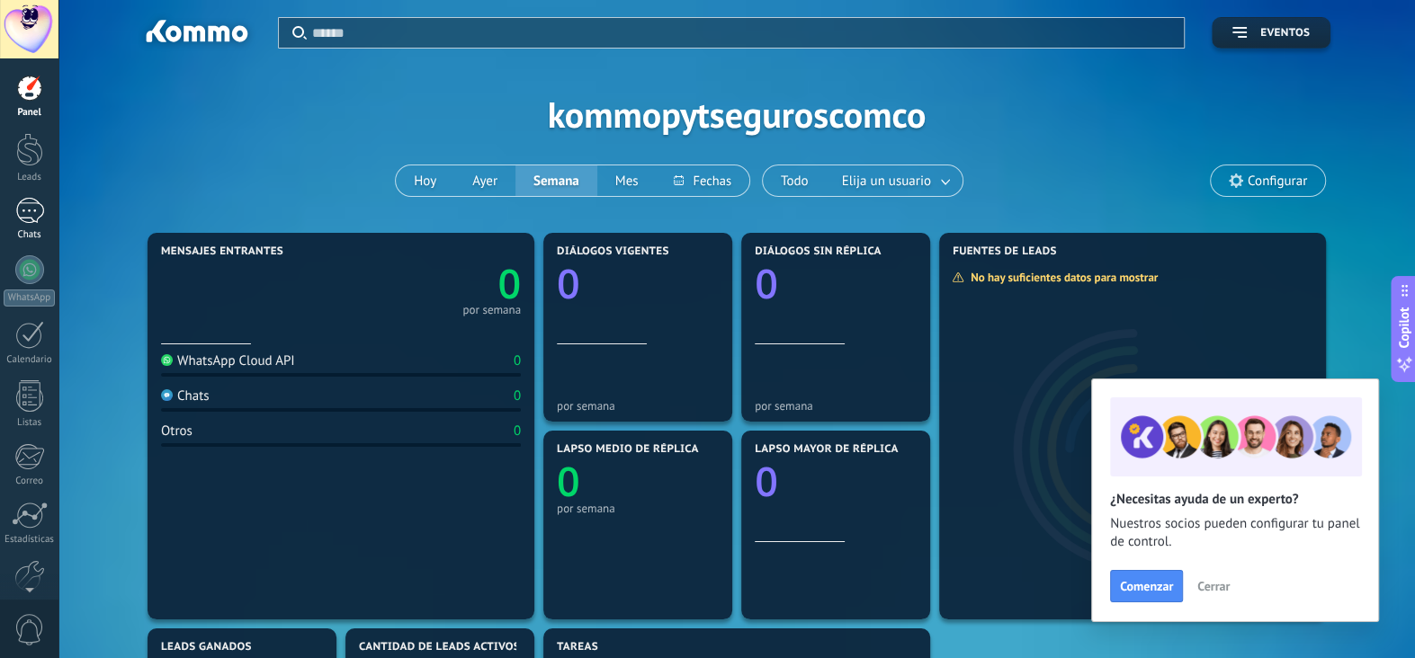
click at [28, 203] on div at bounding box center [29, 211] width 29 height 26
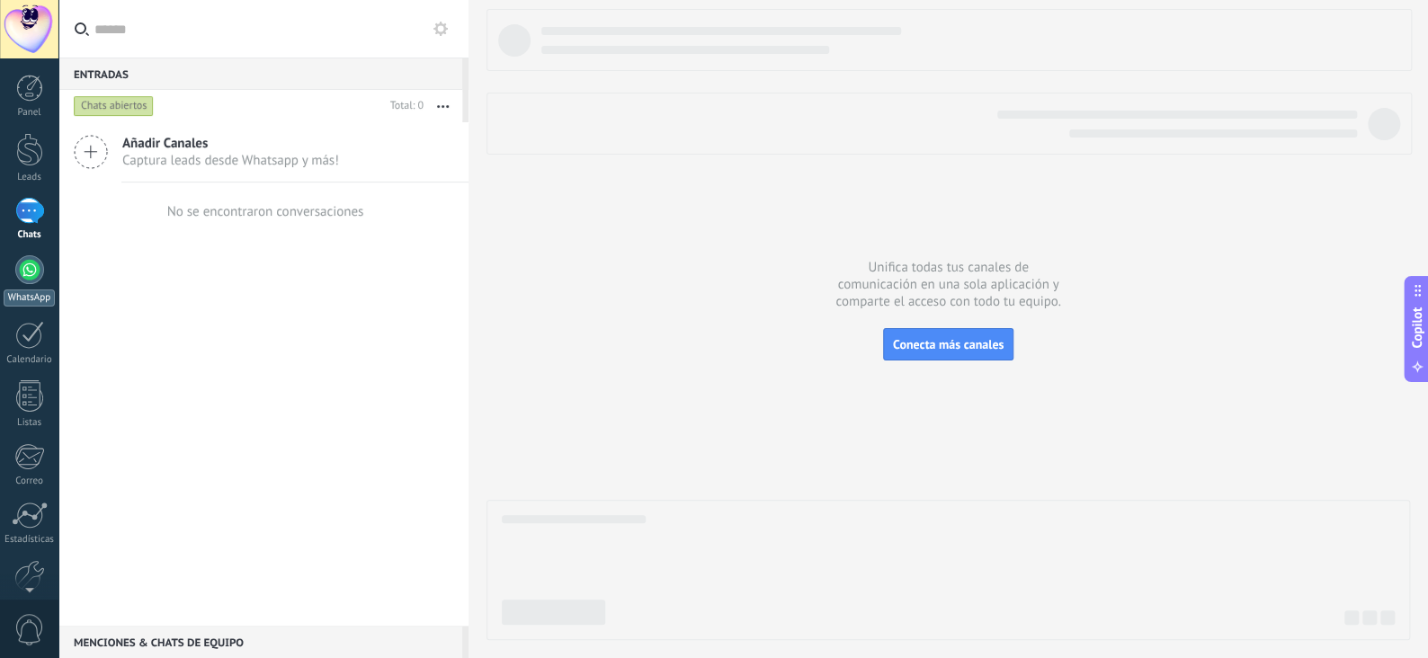
click at [38, 264] on div at bounding box center [29, 269] width 29 height 29
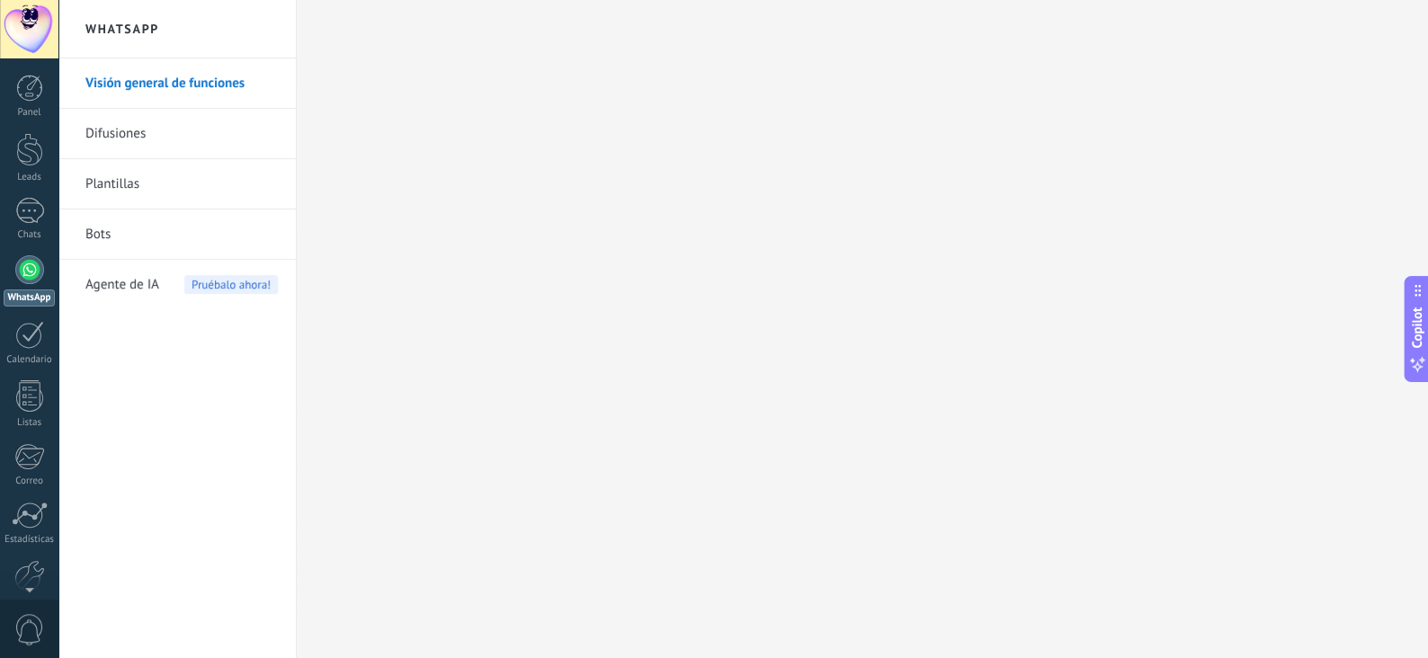
click at [25, 273] on div at bounding box center [29, 269] width 29 height 29
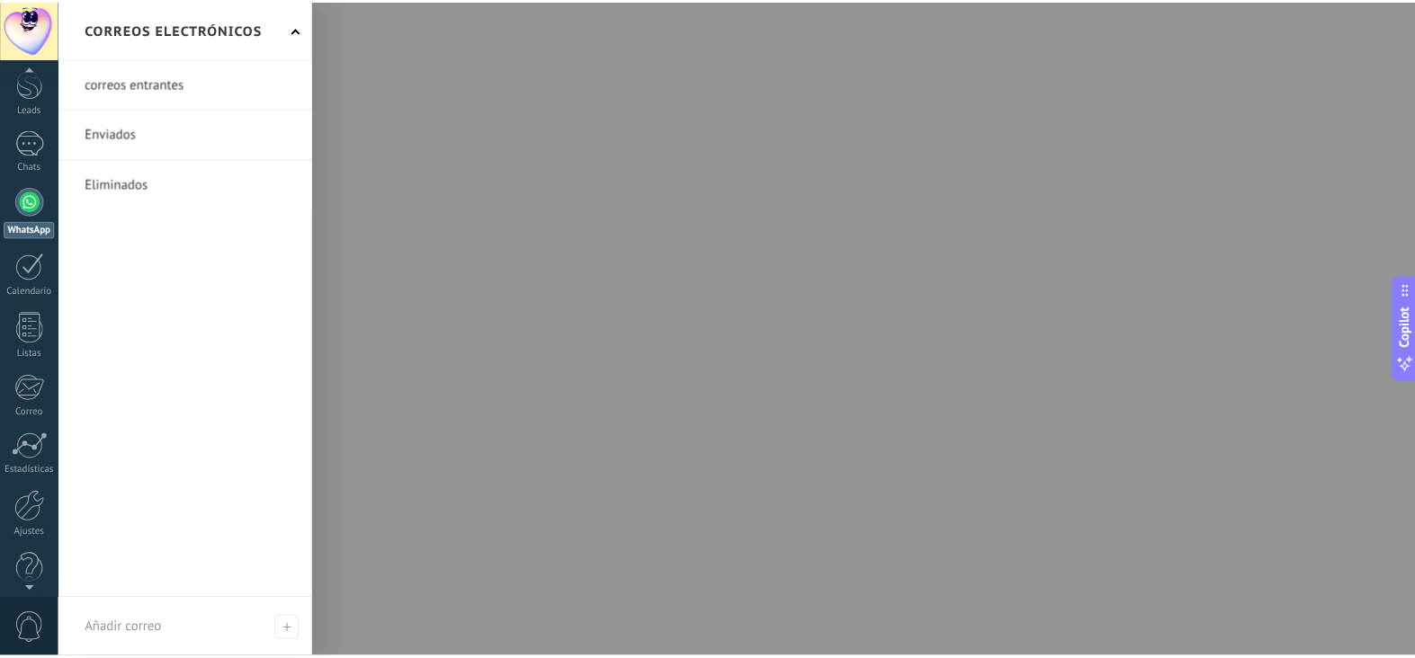
scroll to position [88, 0]
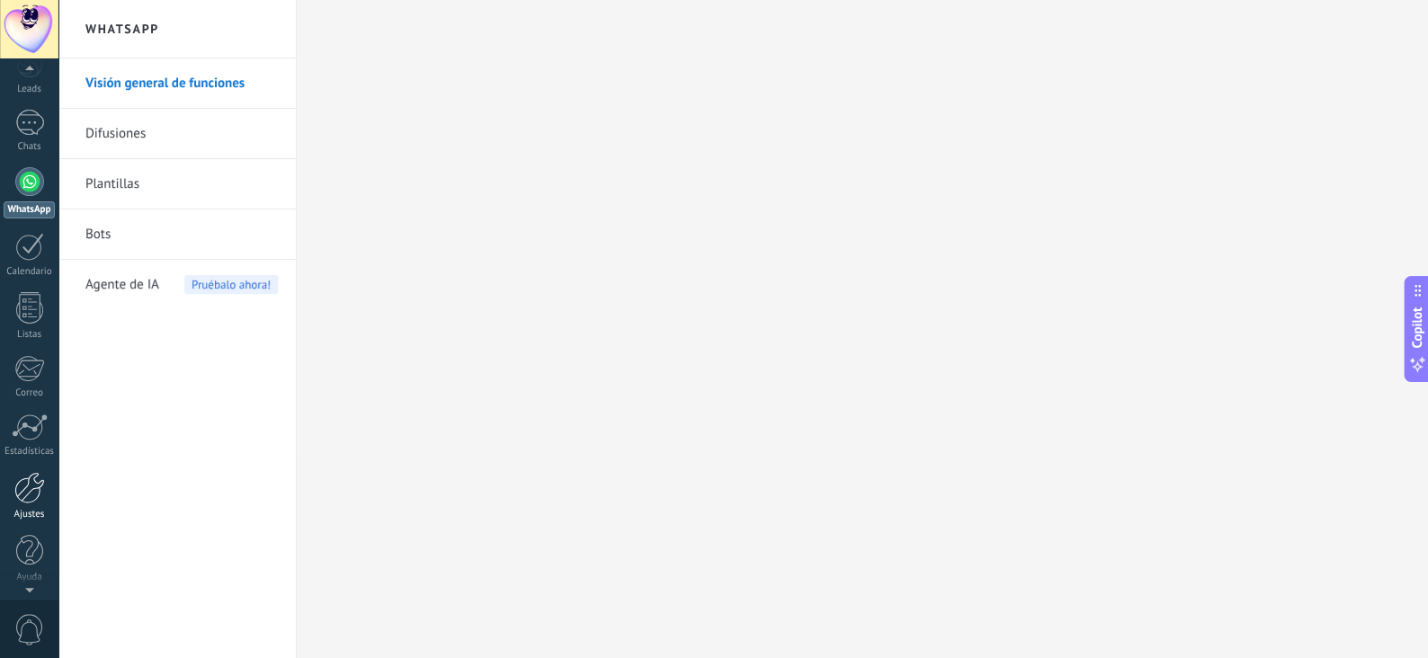
click at [25, 491] on div at bounding box center [29, 487] width 31 height 31
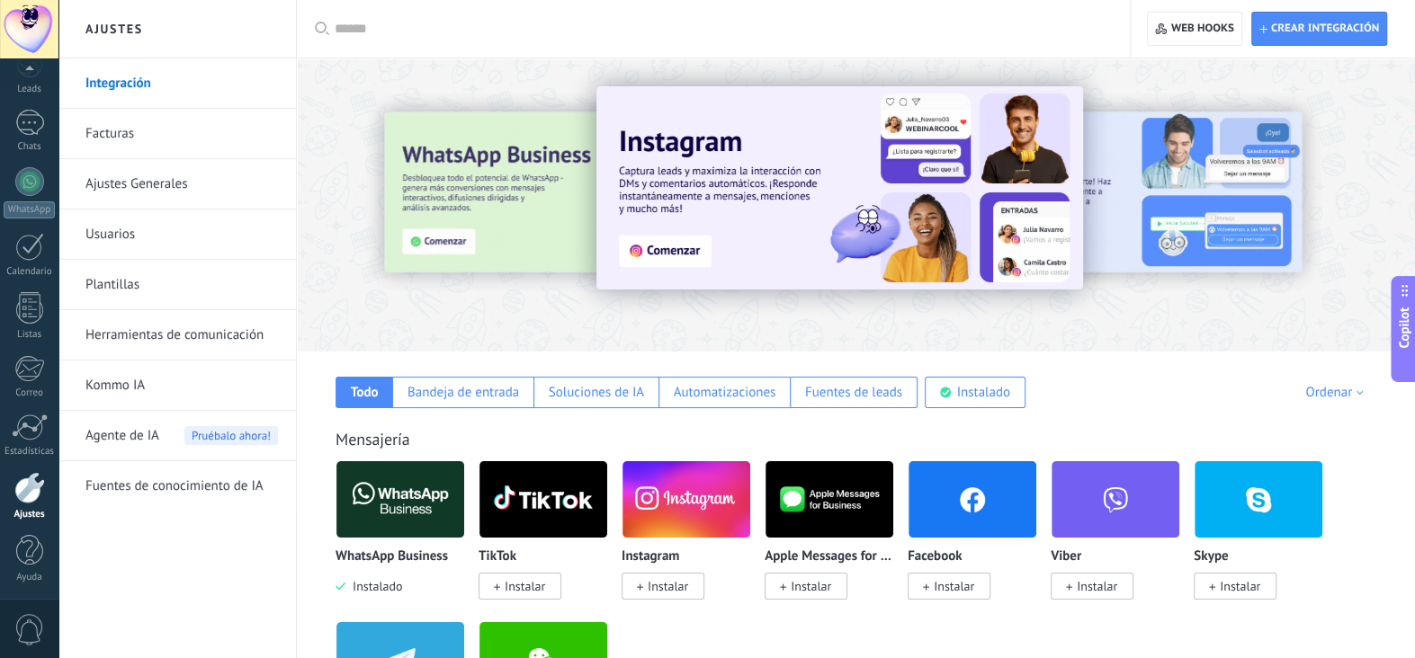
click at [403, 524] on div at bounding box center [401, 500] width 130 height 78
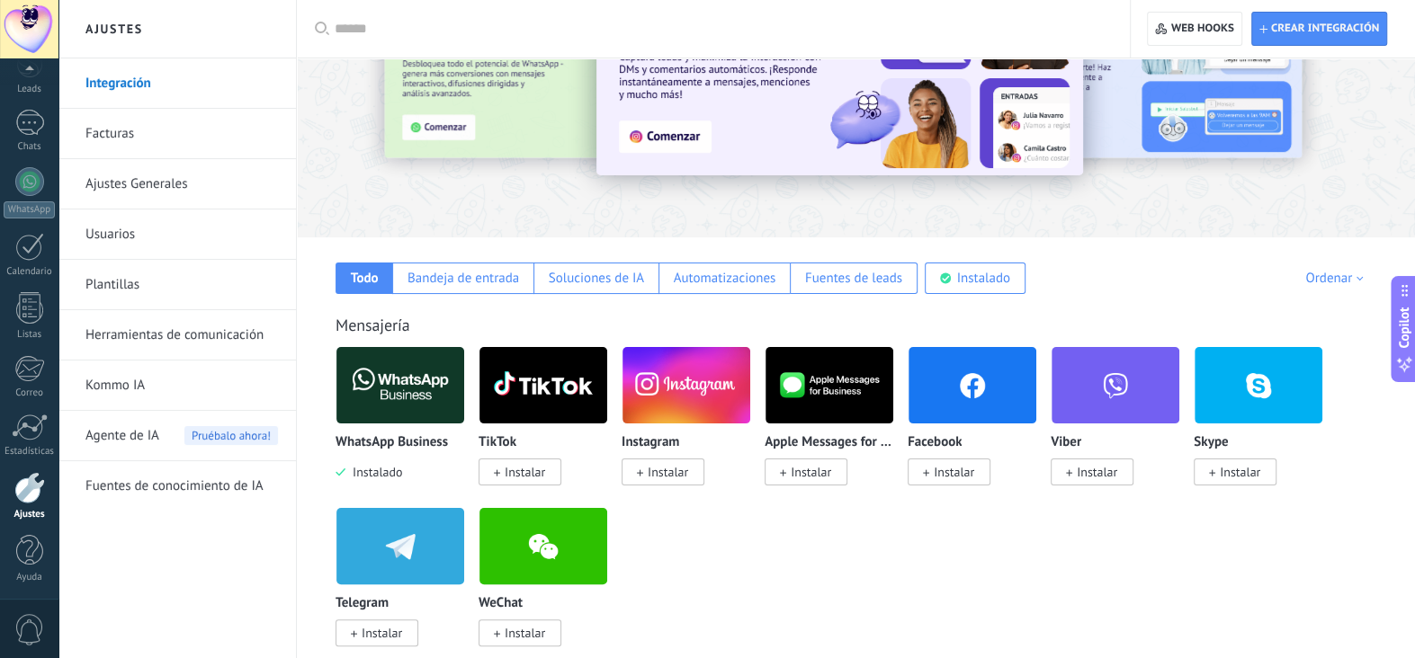
scroll to position [180, 0]
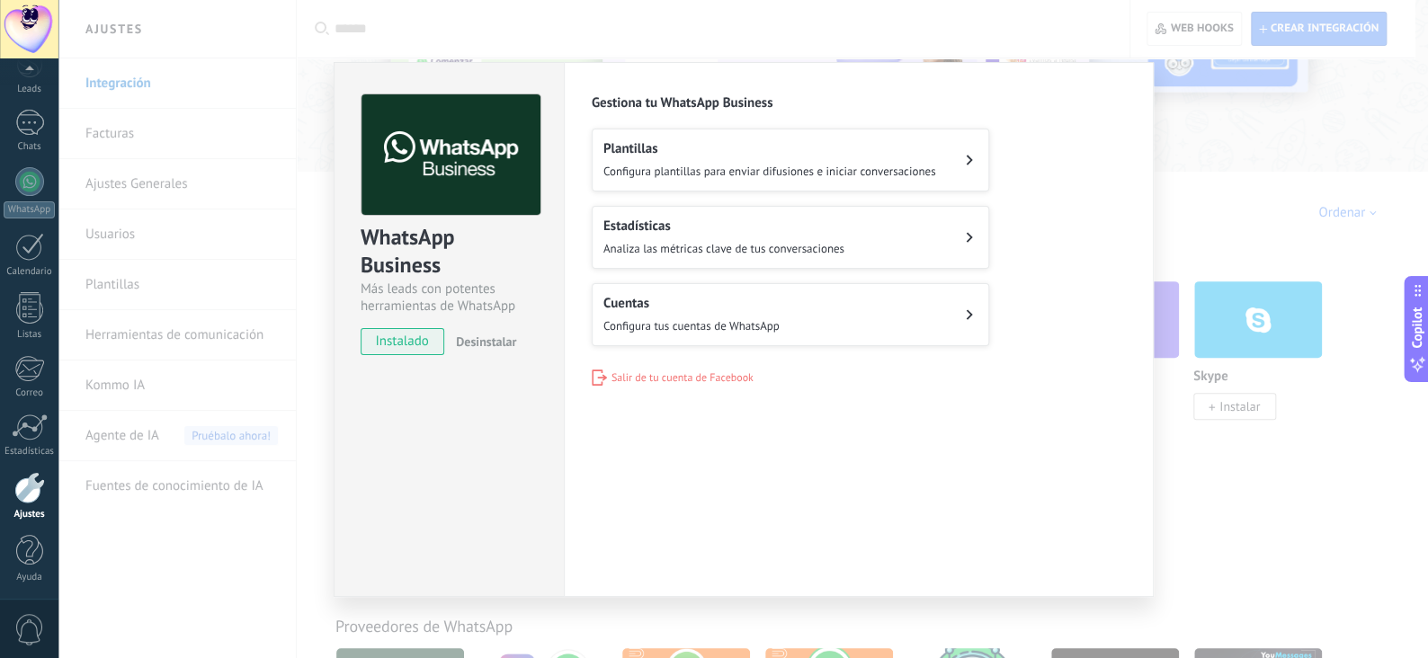
click at [398, 340] on span "instalado" at bounding box center [403, 341] width 82 height 27
click at [488, 344] on span "Desinstalar" at bounding box center [486, 342] width 60 height 16
click at [629, 362] on div "Gestiona tu WhatsApp Business Plantillas Configura plantillas para enviar difus…" at bounding box center [859, 239] width 534 height 291
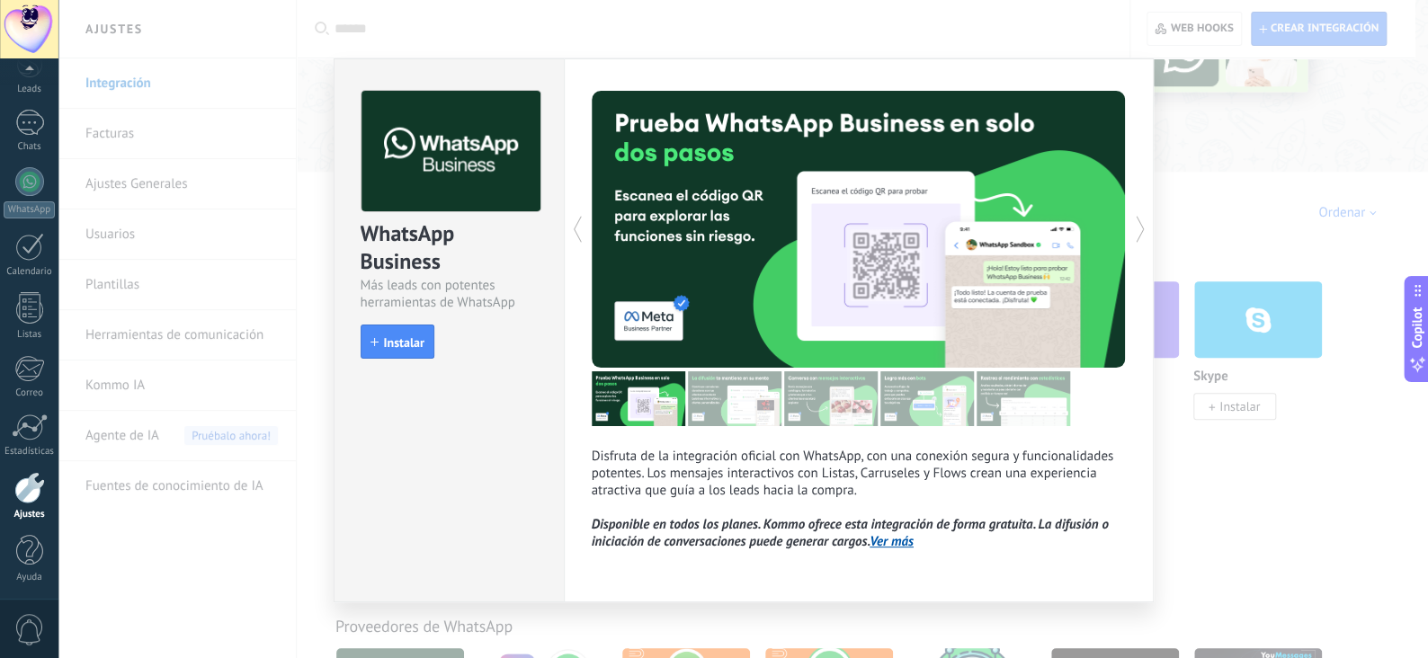
click at [629, 377] on img at bounding box center [639, 398] width 94 height 55
click at [394, 338] on span "Instalar" at bounding box center [404, 342] width 40 height 13
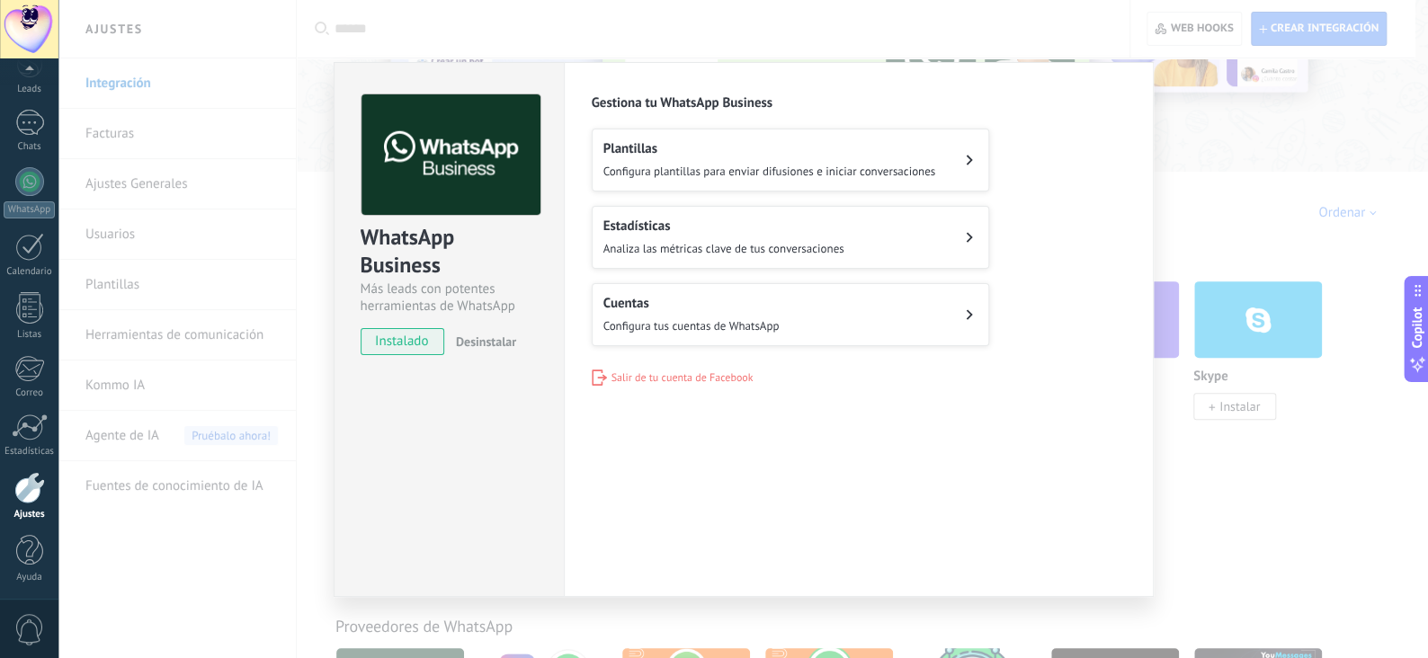
click at [703, 375] on span "Salir de tu cuenta de Facebook" at bounding box center [683, 377] width 142 height 13
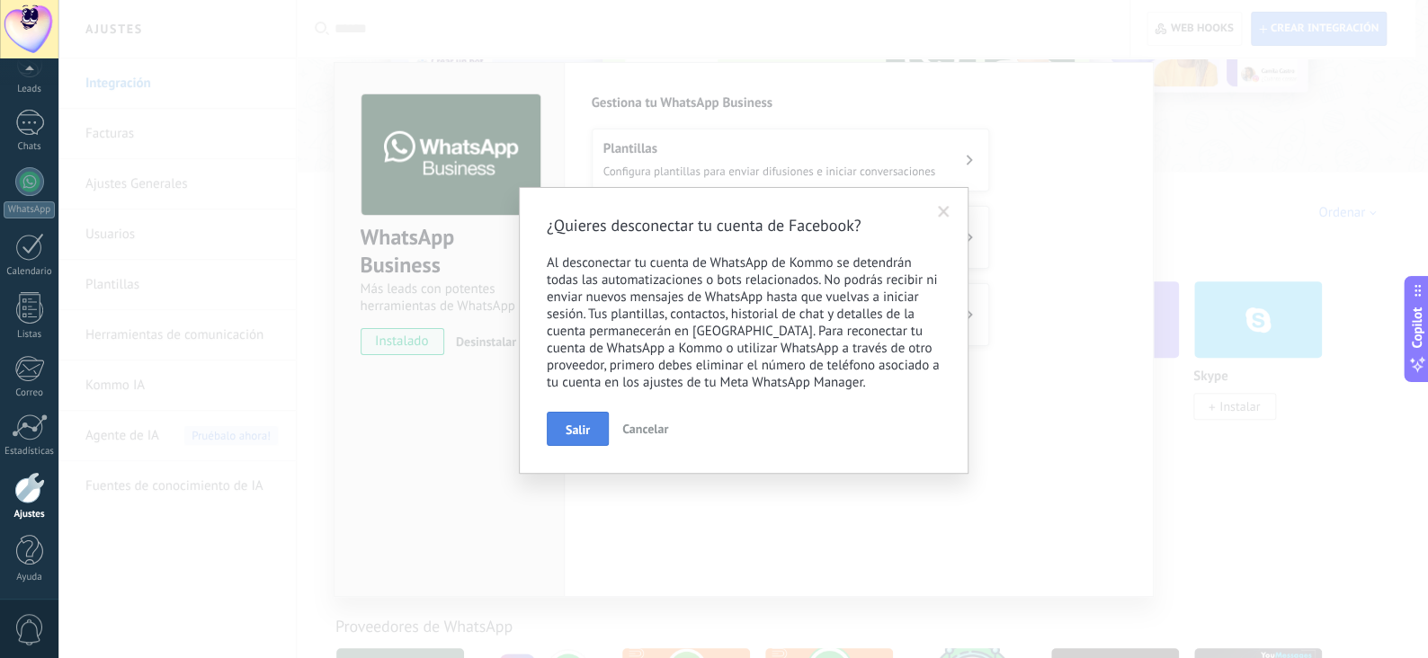
click at [569, 434] on span "Salir" at bounding box center [578, 430] width 24 height 13
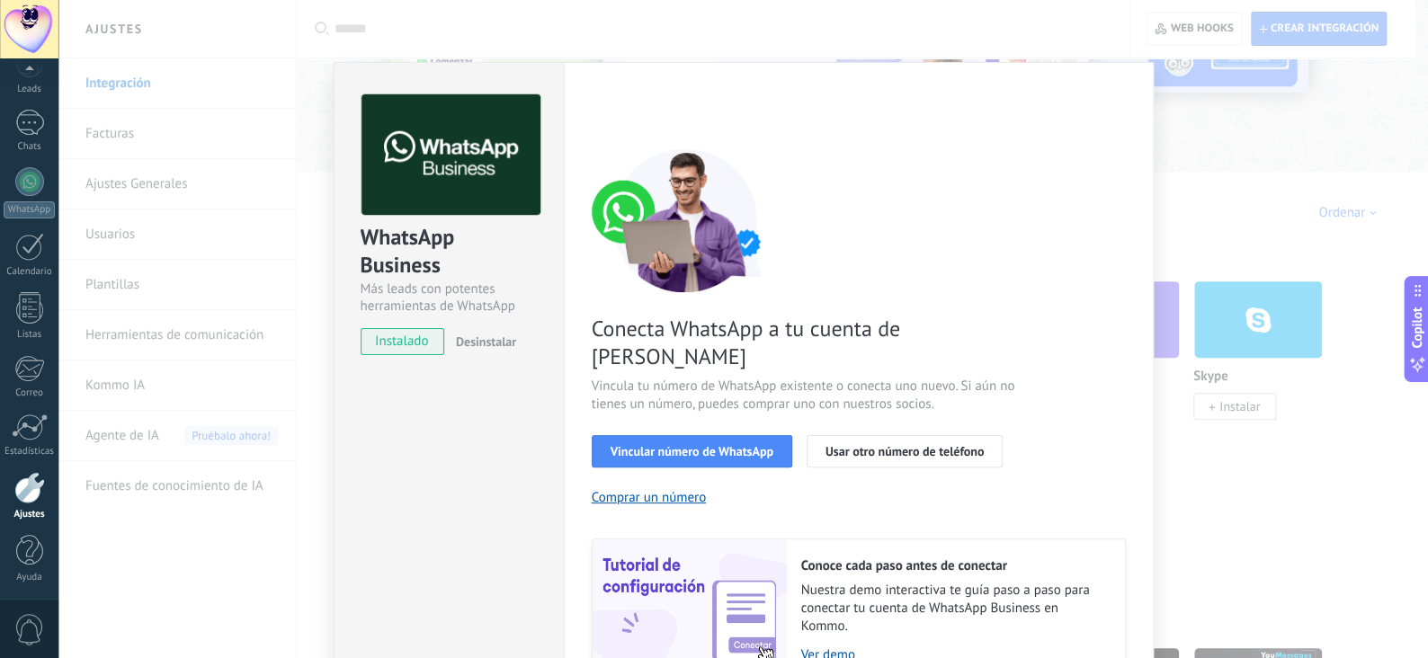
click at [1216, 105] on div "WhatsApp Business Más leads con potentes herramientas de WhatsApp instalado Des…" at bounding box center [743, 329] width 1370 height 658
